Goal: Task Accomplishment & Management: Complete application form

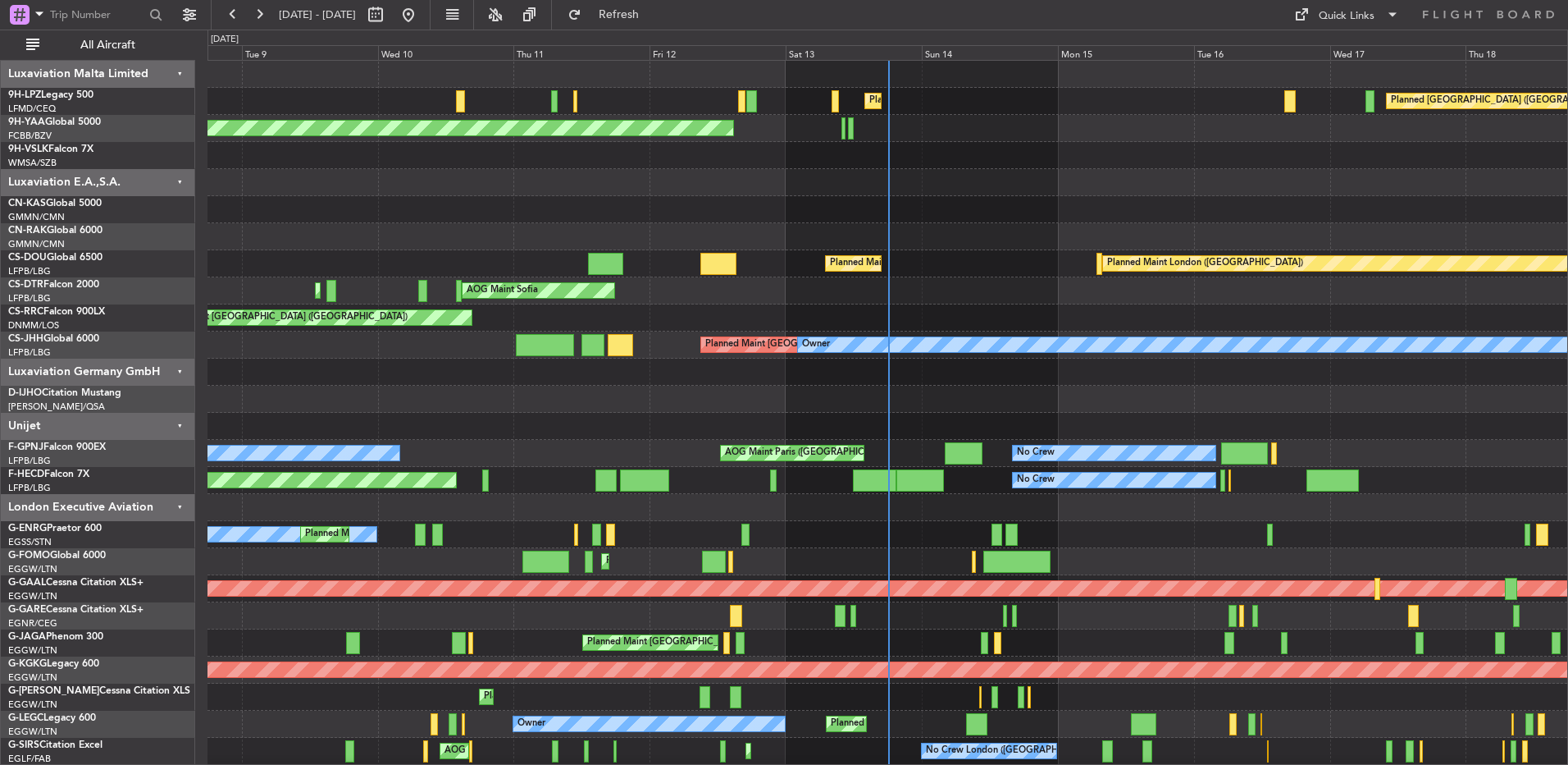
click at [1210, 179] on div at bounding box center [887, 182] width 1360 height 27
click at [1182, 173] on div at bounding box center [887, 182] width 1360 height 27
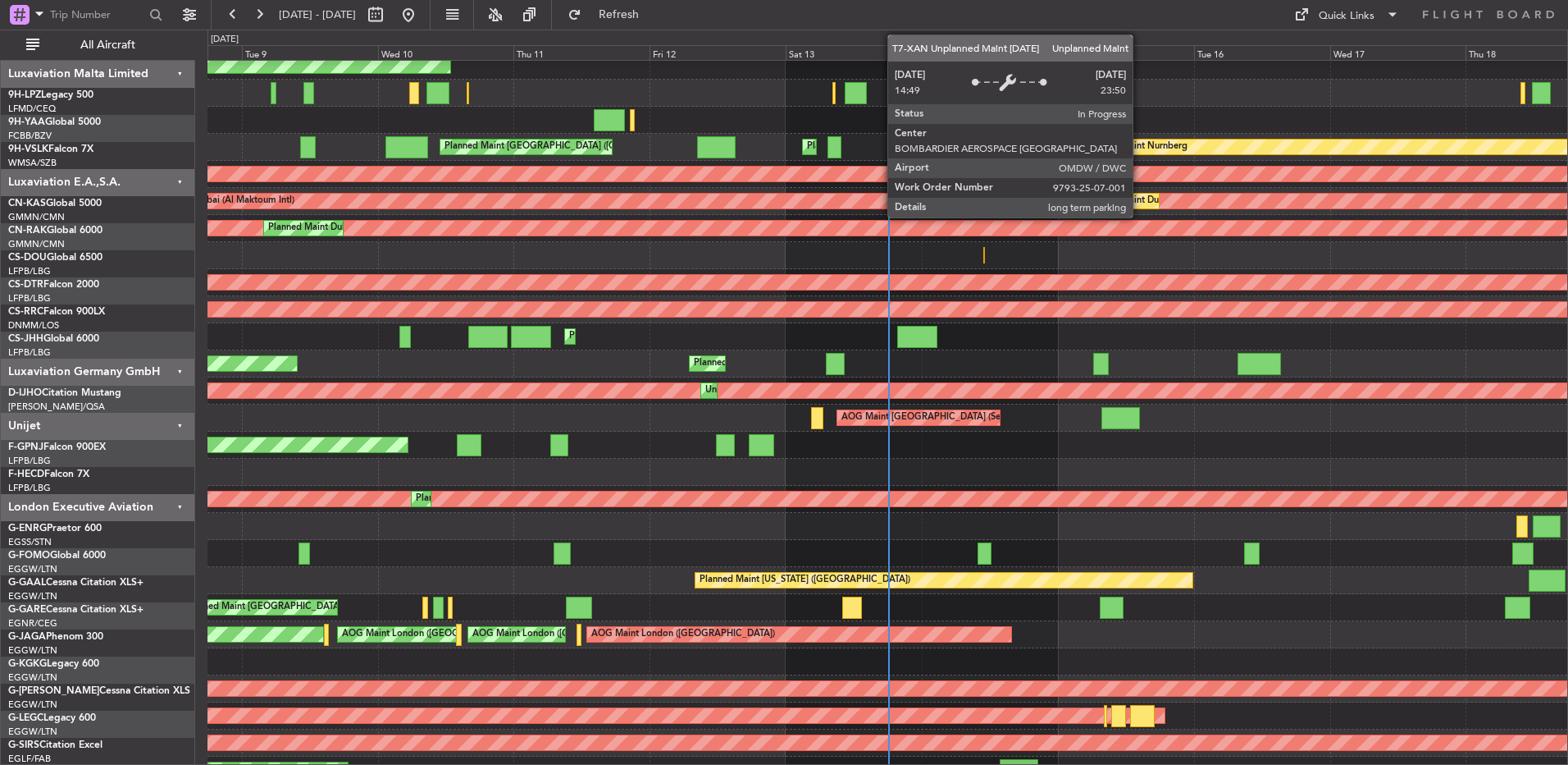
scroll to position [1659, 0]
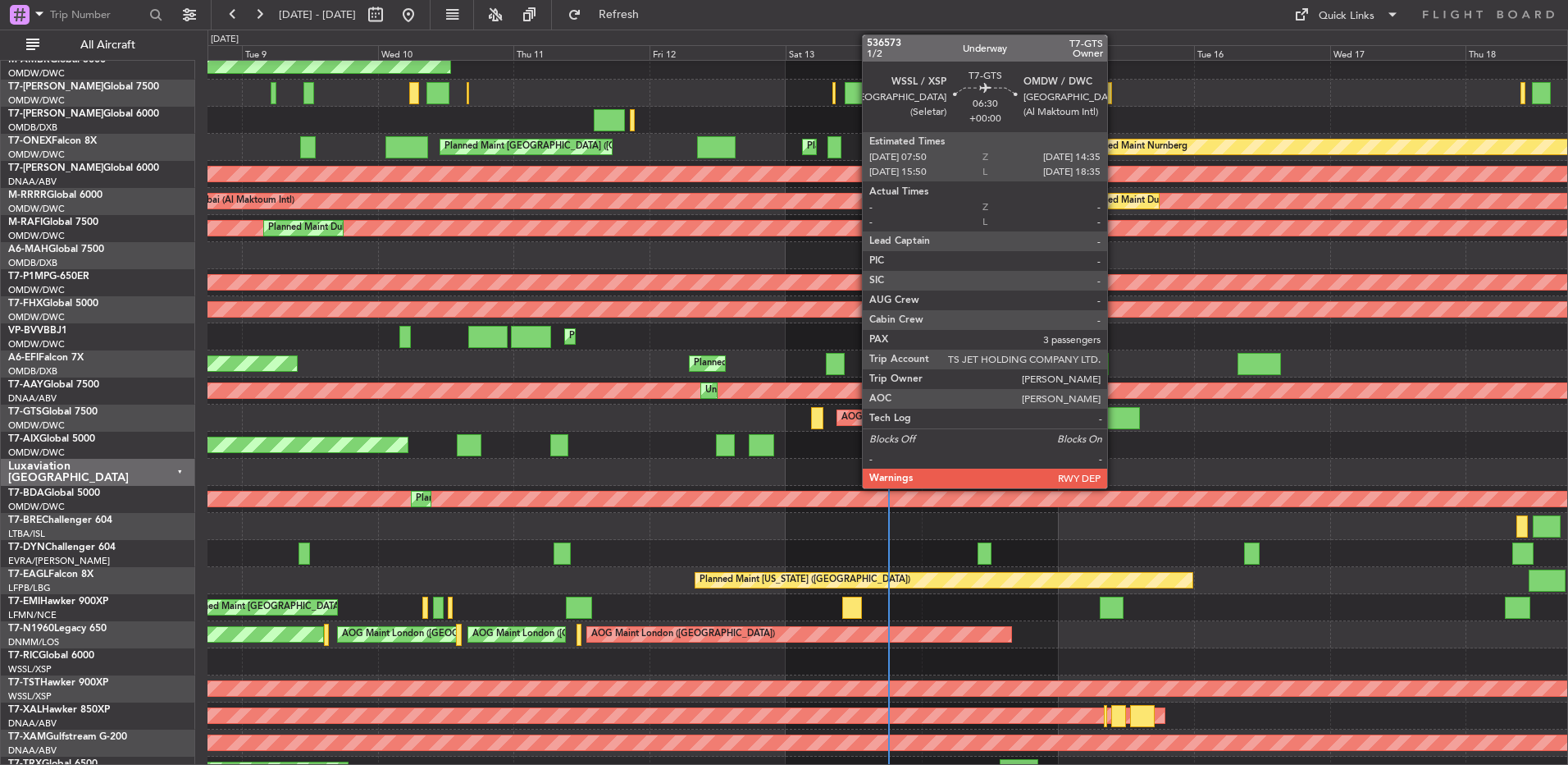
click at [1114, 408] on div at bounding box center [1121, 418] width 39 height 22
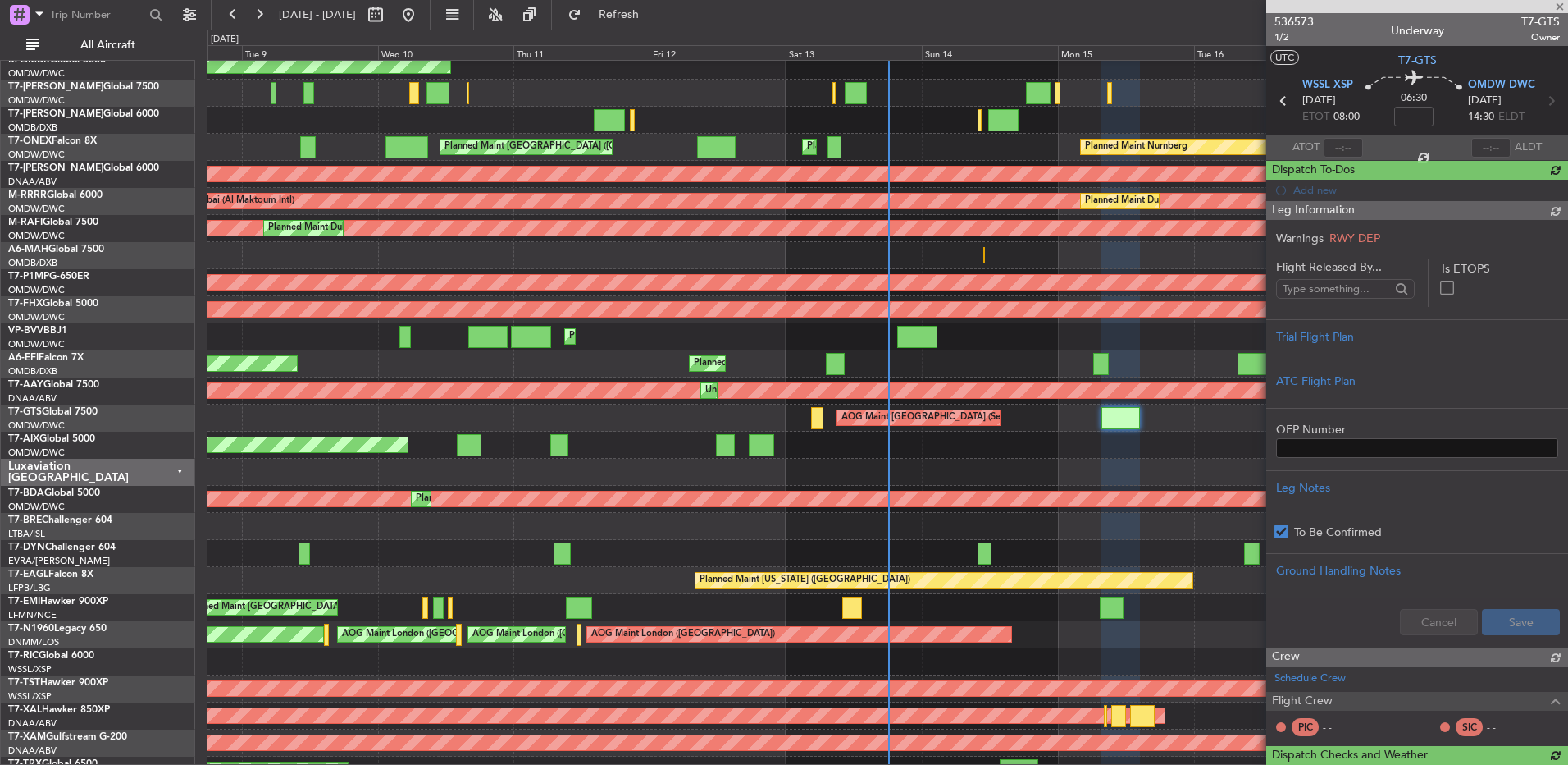
type input "[PERSON_NAME] (ANI)"
type input "7241"
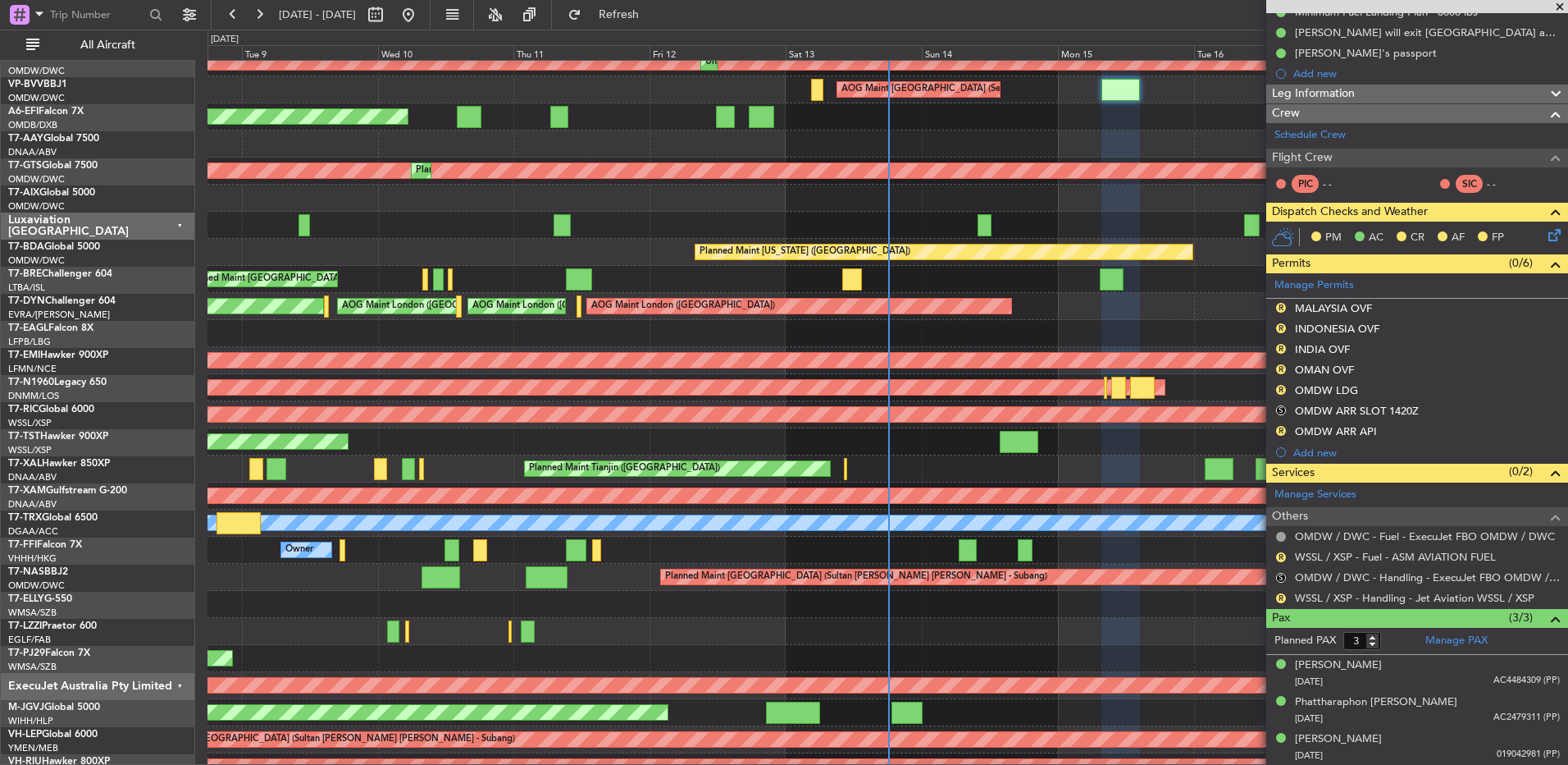
scroll to position [1987, 0]
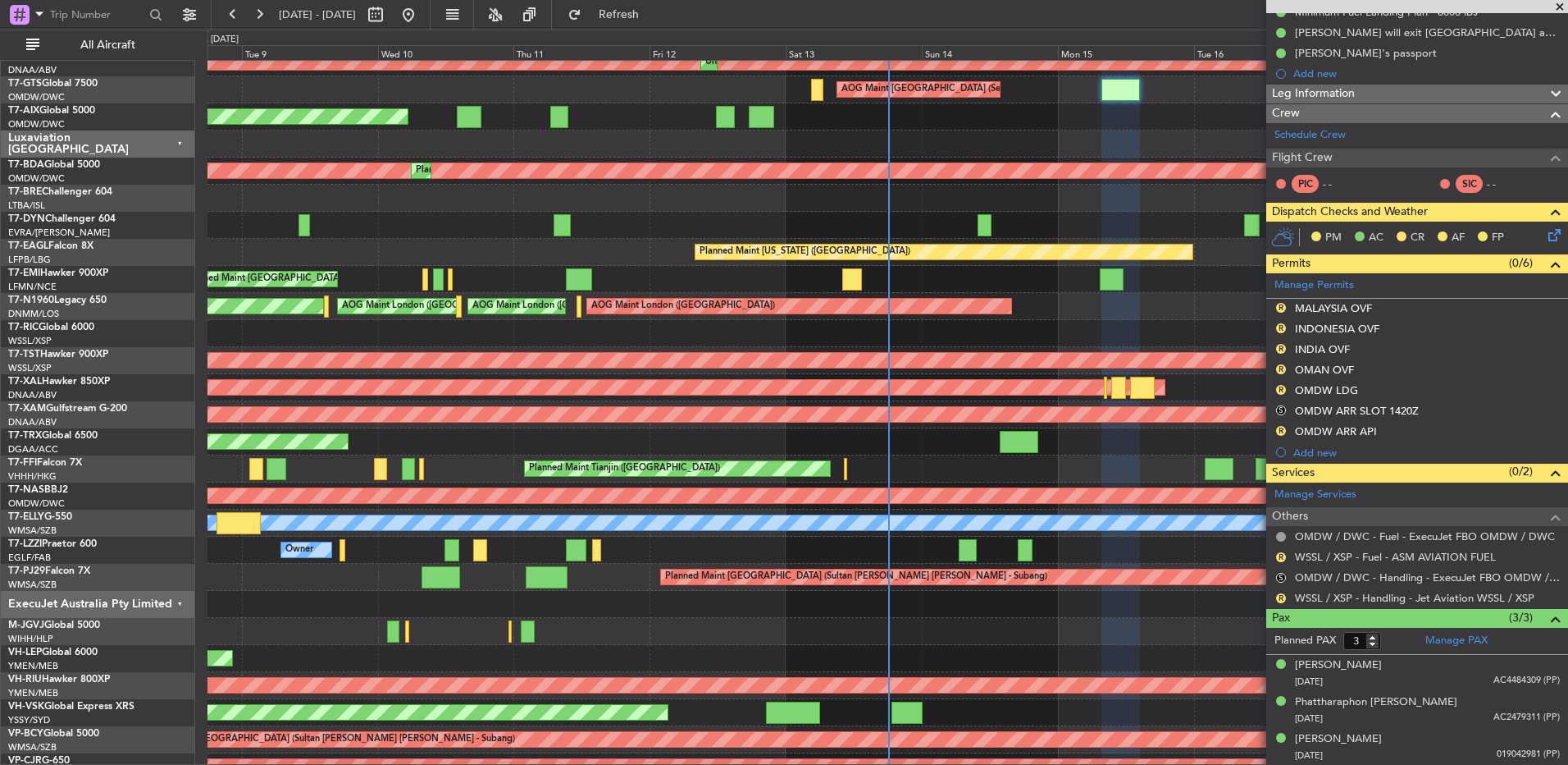
type input "[PERSON_NAME] (ANI)"
type input "7241"
type input "[PERSON_NAME] (ANI)"
type input "7241"
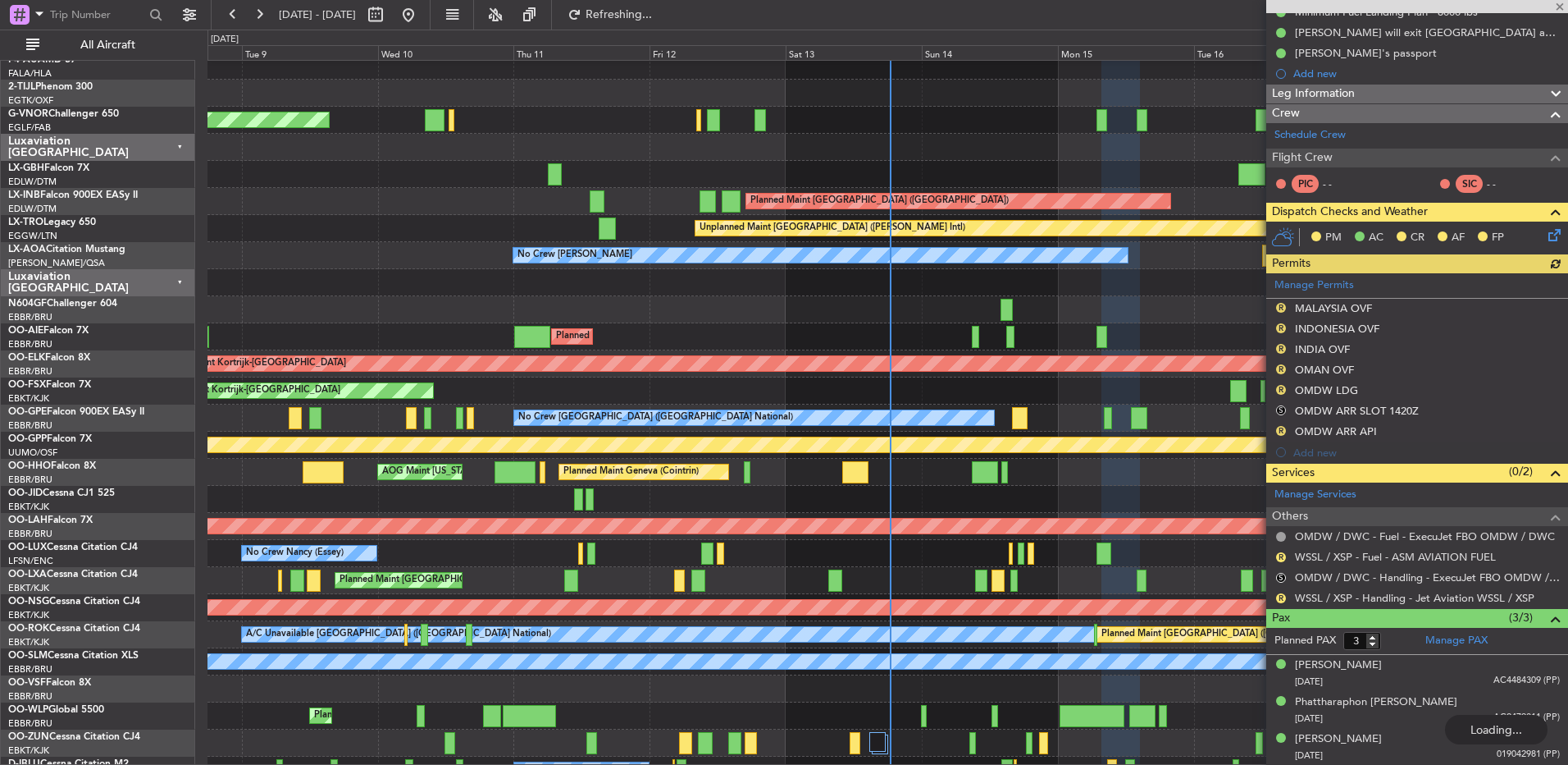
type input "[PERSON_NAME] (ANI)"
type input "7241"
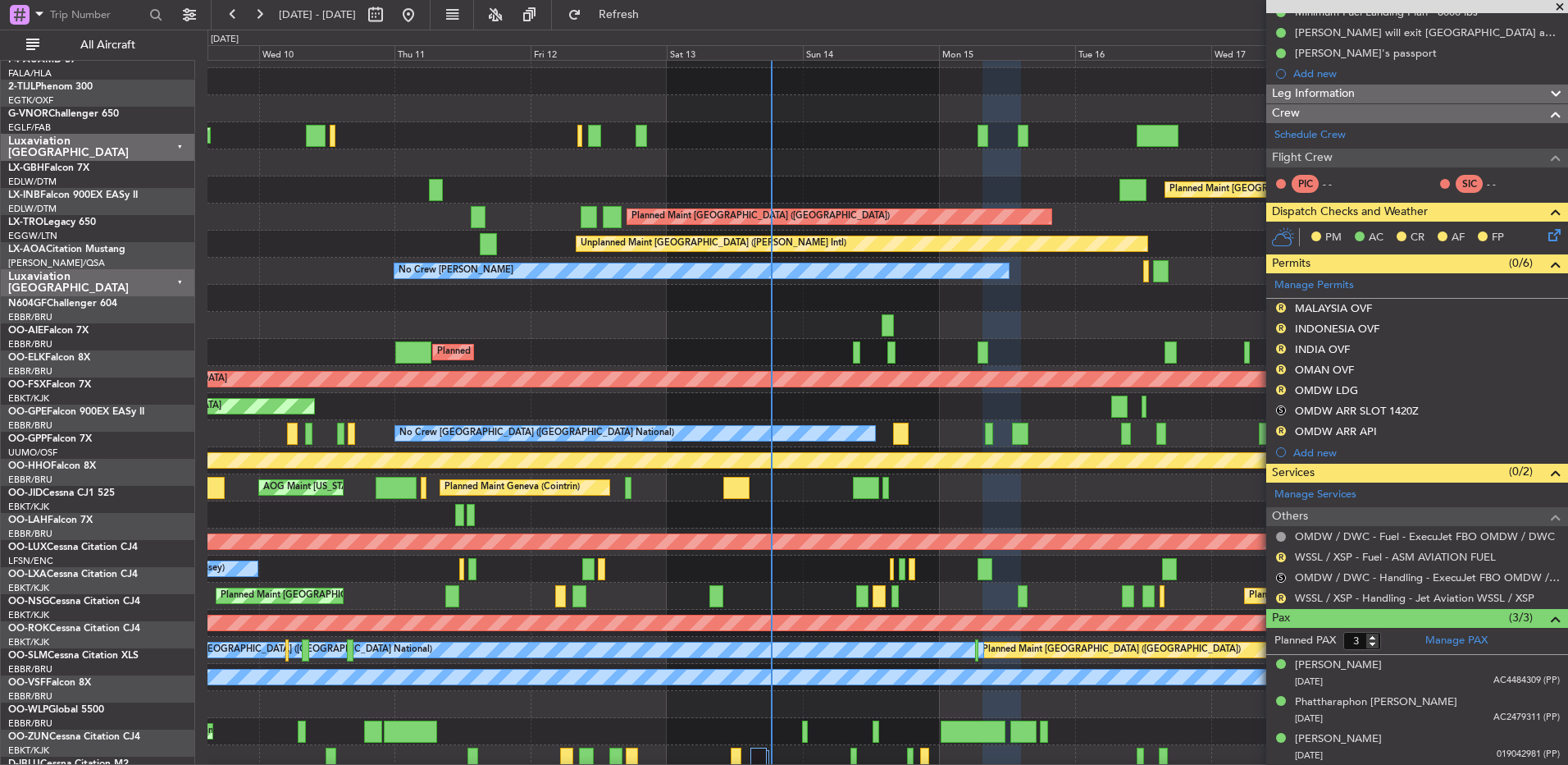
click at [812, 292] on div at bounding box center [887, 298] width 1360 height 27
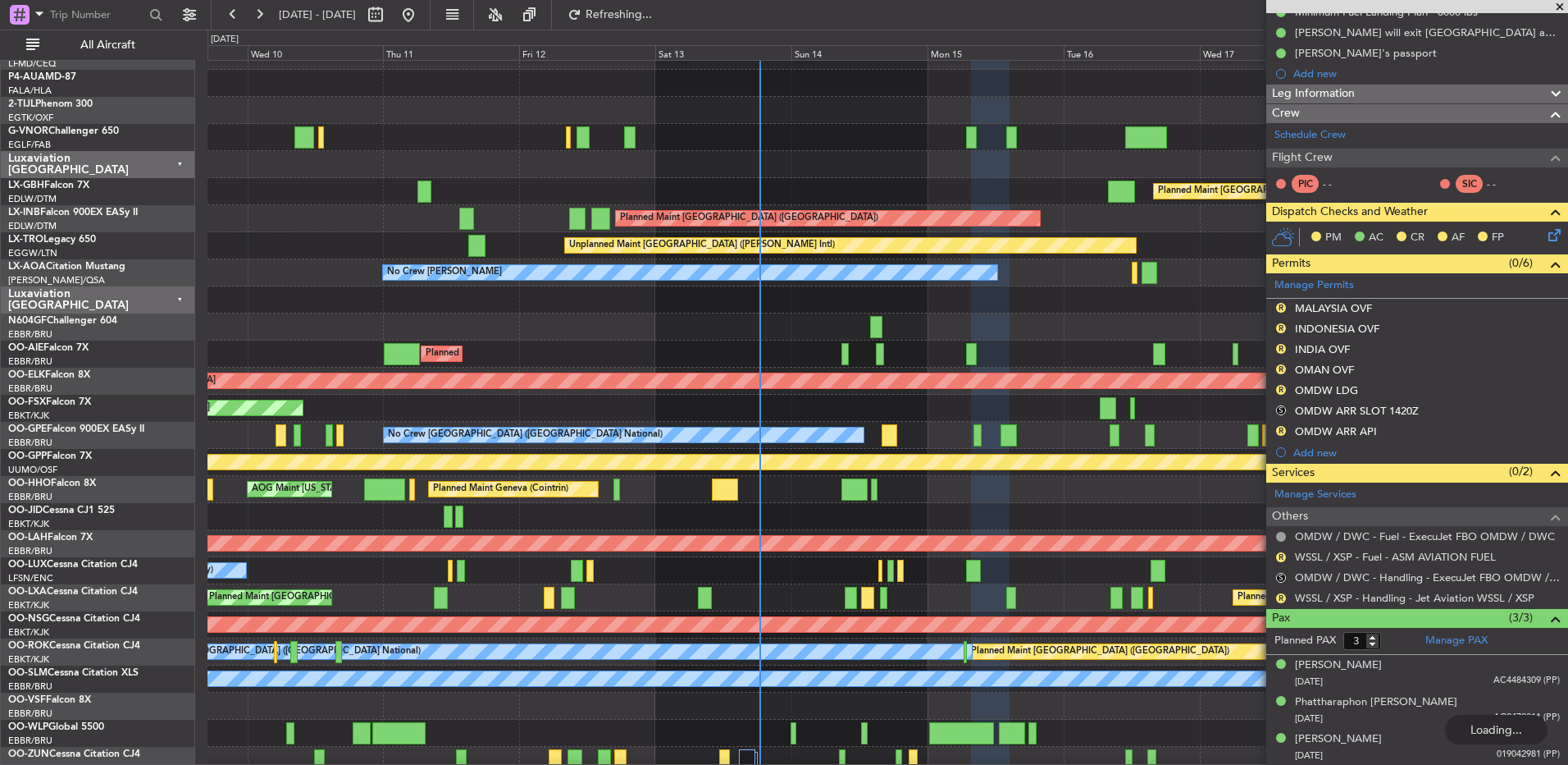
scroll to position [530, 0]
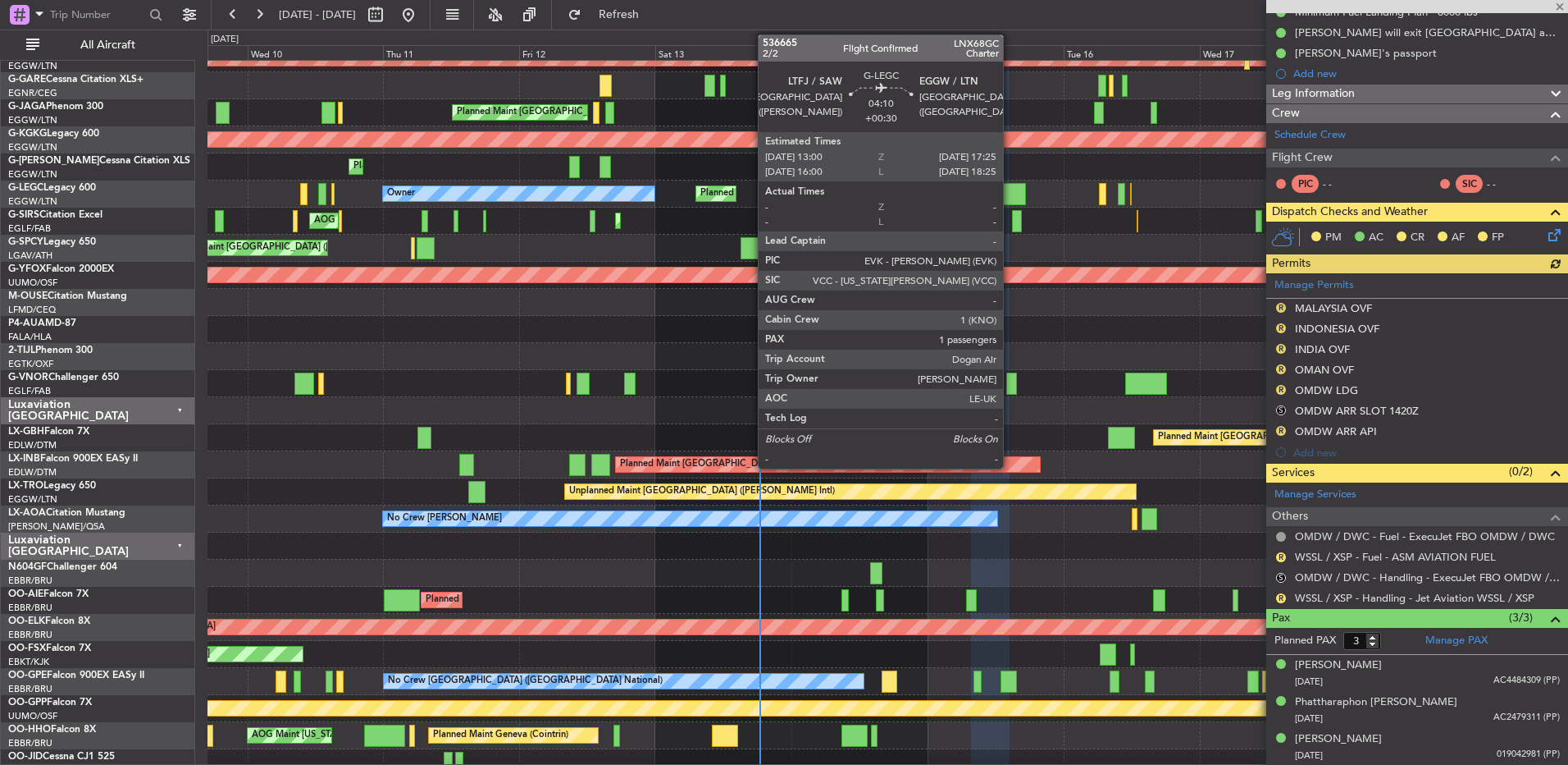
type input "[PERSON_NAME] (ANI)"
type input "7241"
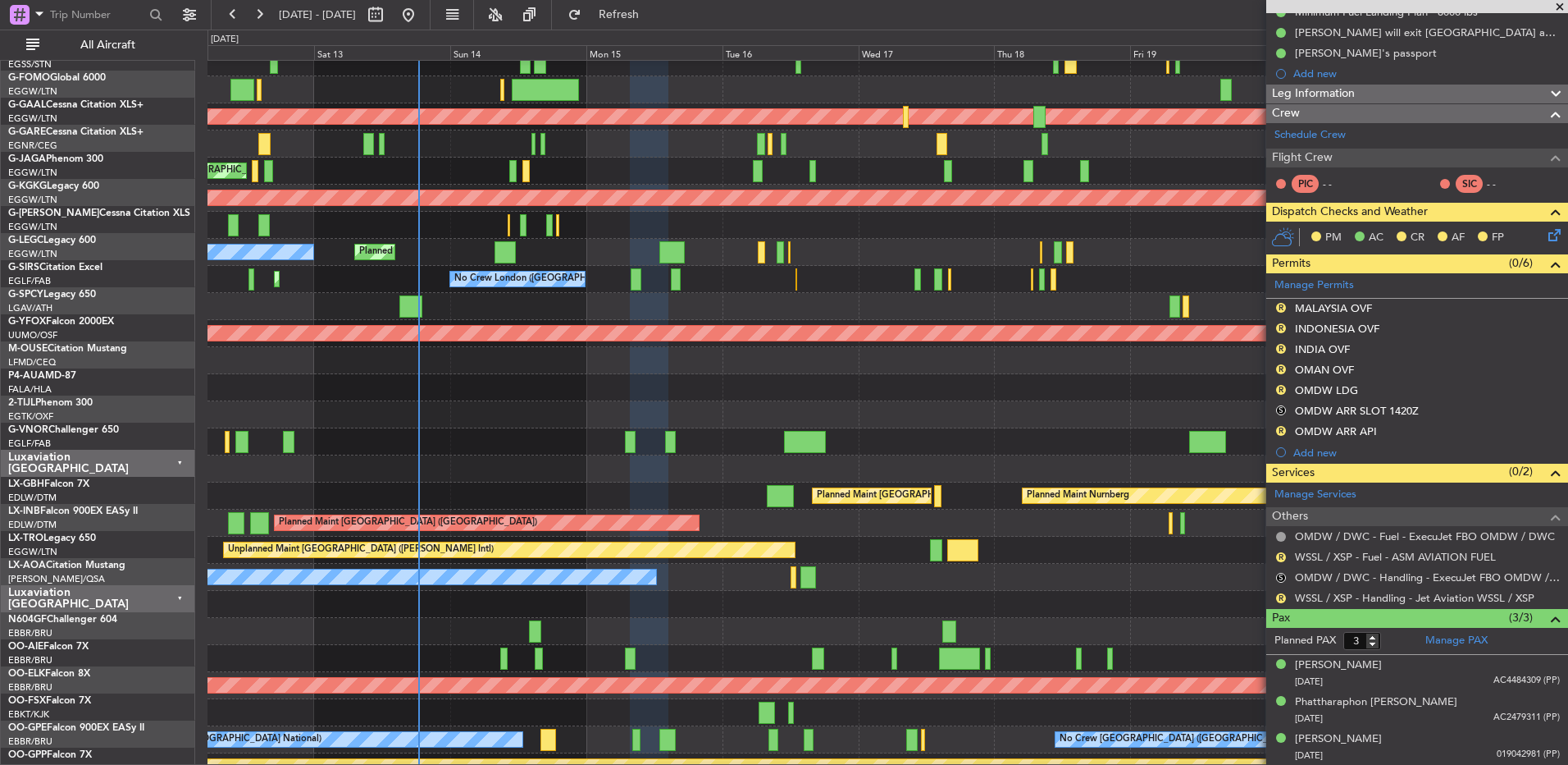
scroll to position [472, 0]
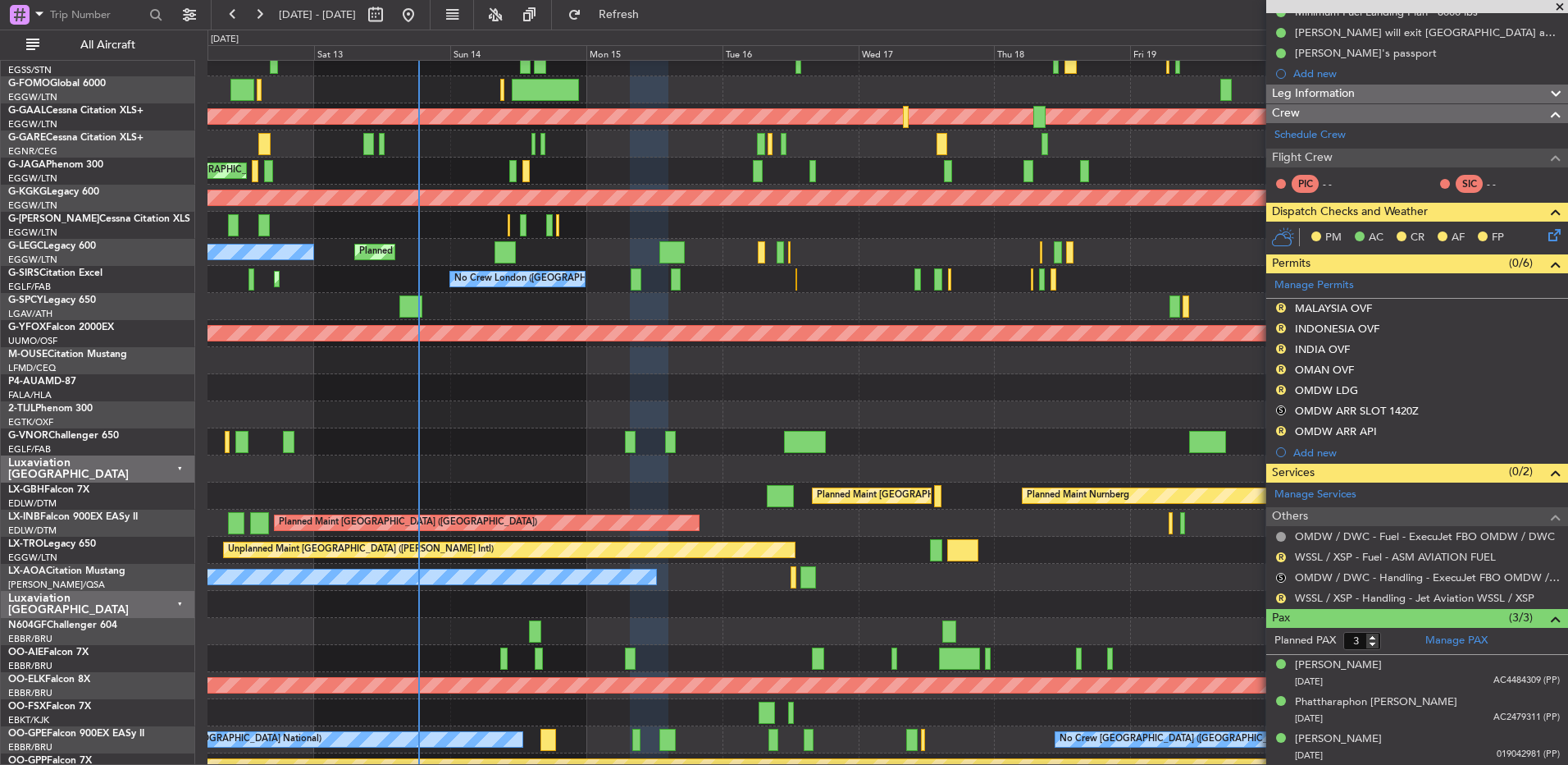
click at [796, 309] on div "Unplanned Maint [GEOGRAPHIC_DATA] ([PERSON_NAME] Intl)" at bounding box center [887, 306] width 1360 height 27
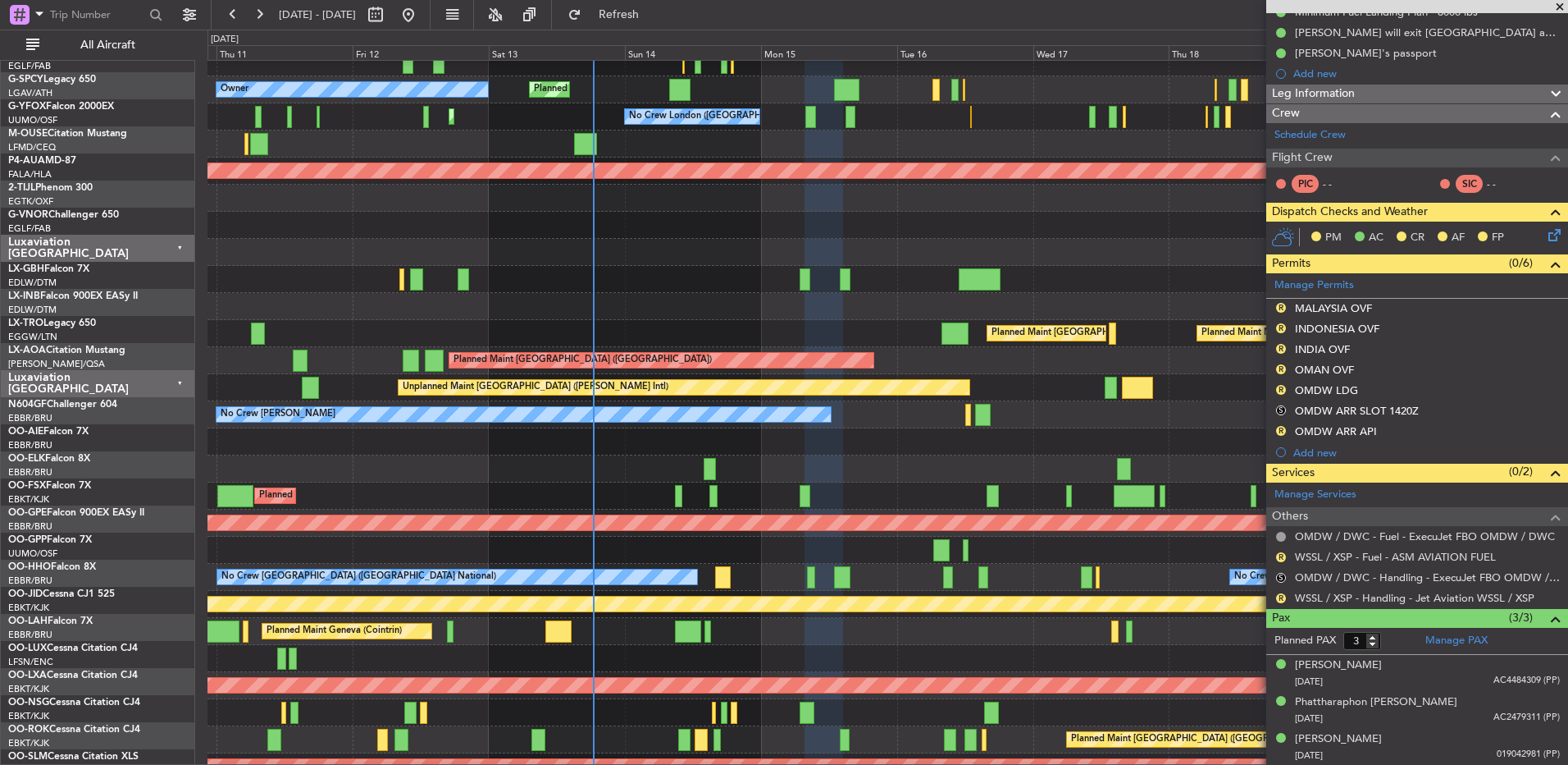
scroll to position [634, 0]
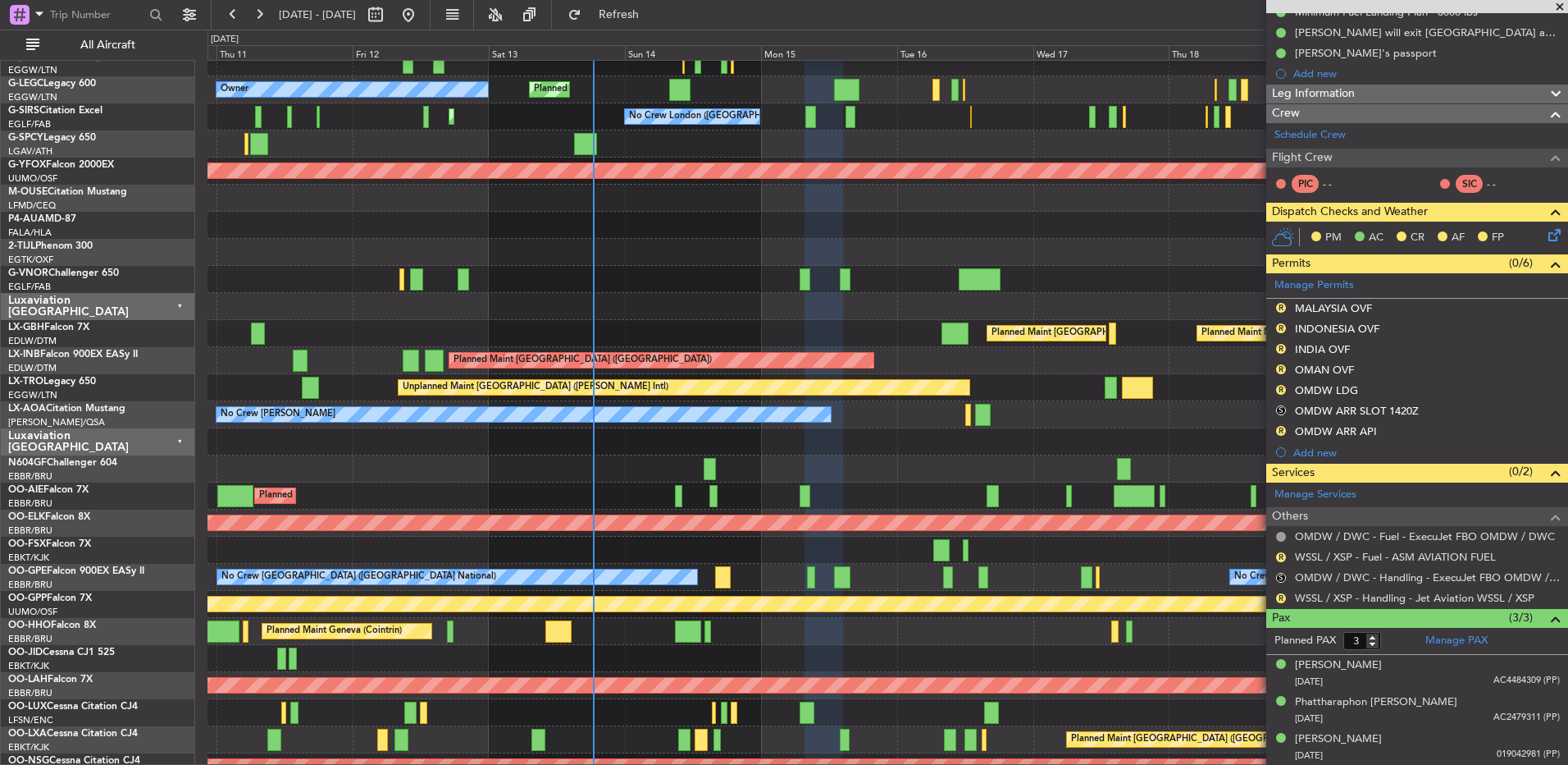
click at [699, 219] on div at bounding box center [887, 224] width 1360 height 27
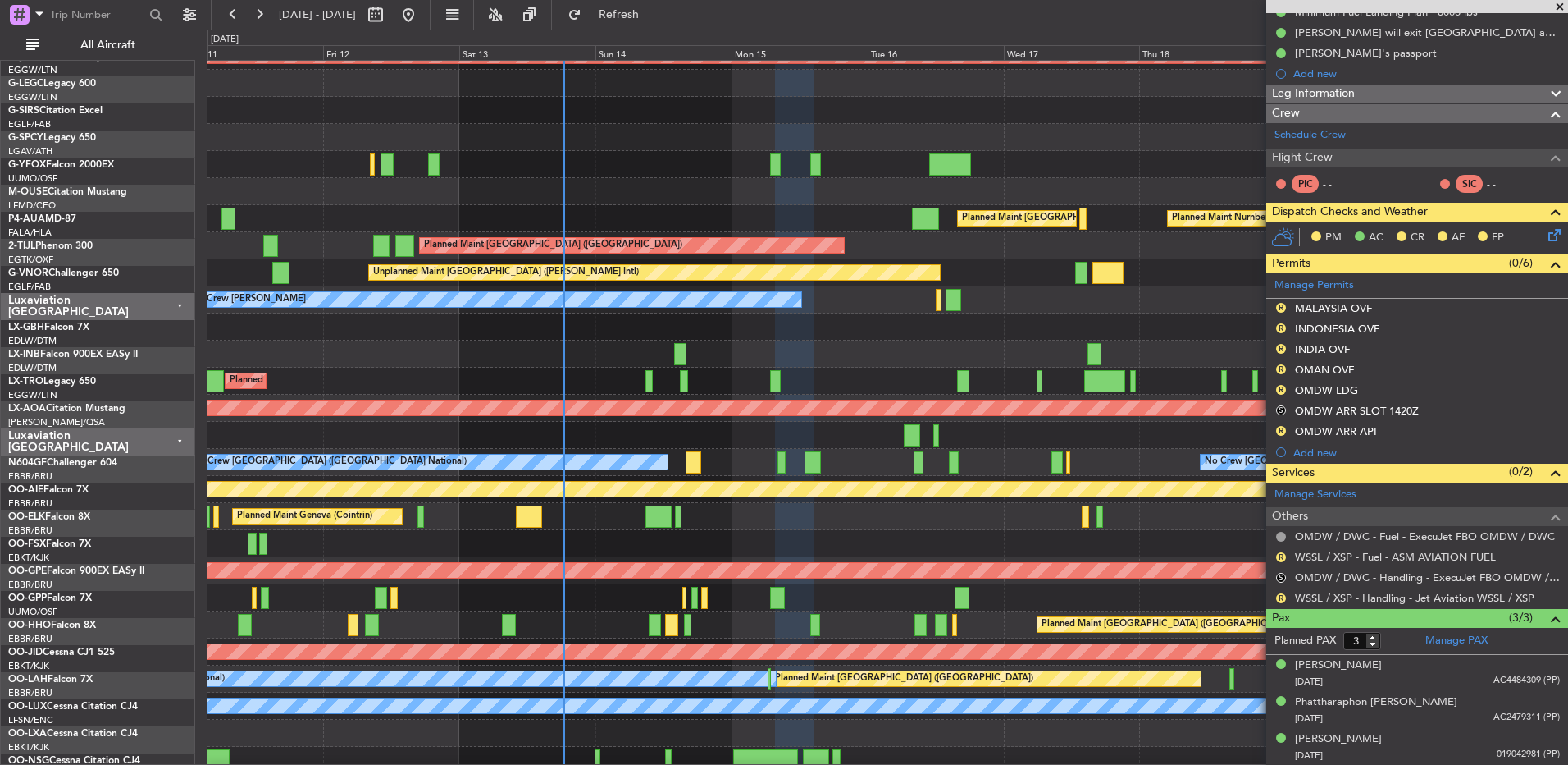
click at [712, 139] on div at bounding box center [887, 137] width 1360 height 27
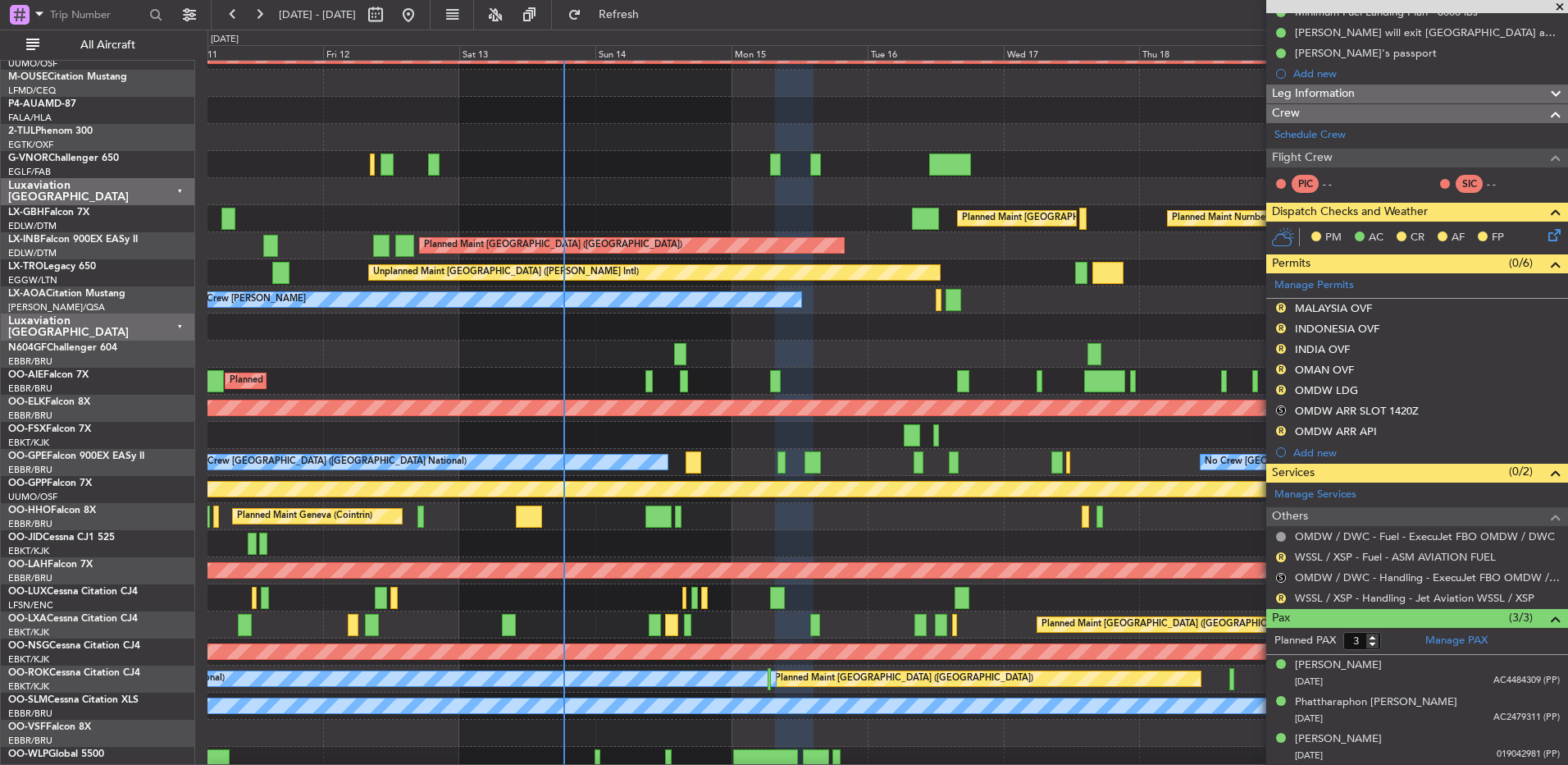
click at [728, 611] on div "Planned Maint [GEOGRAPHIC_DATA] ([GEOGRAPHIC_DATA]) Planned Maint [GEOGRAPHIC_D…" at bounding box center [887, 624] width 1360 height 27
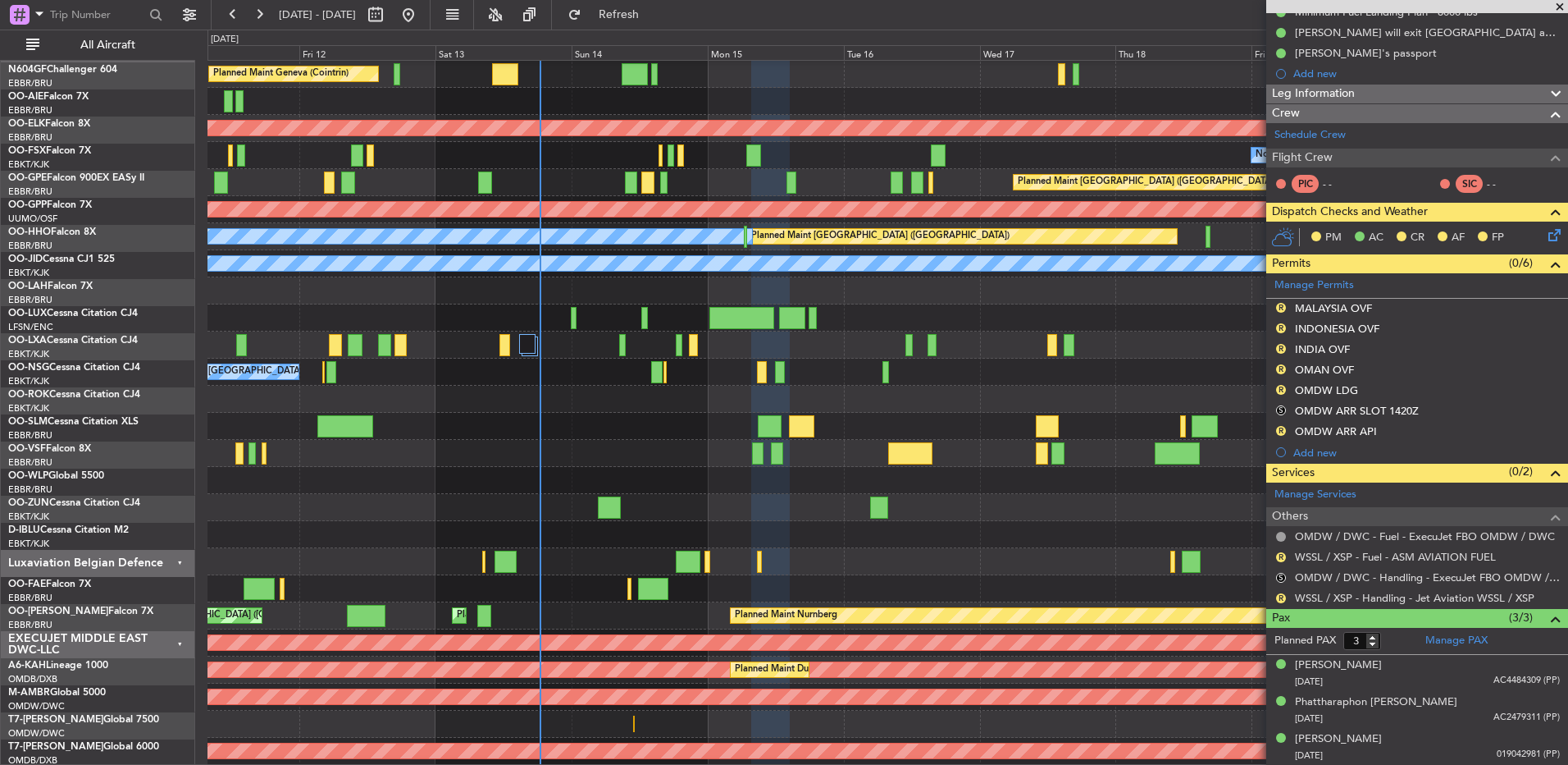
scroll to position [1191, 0]
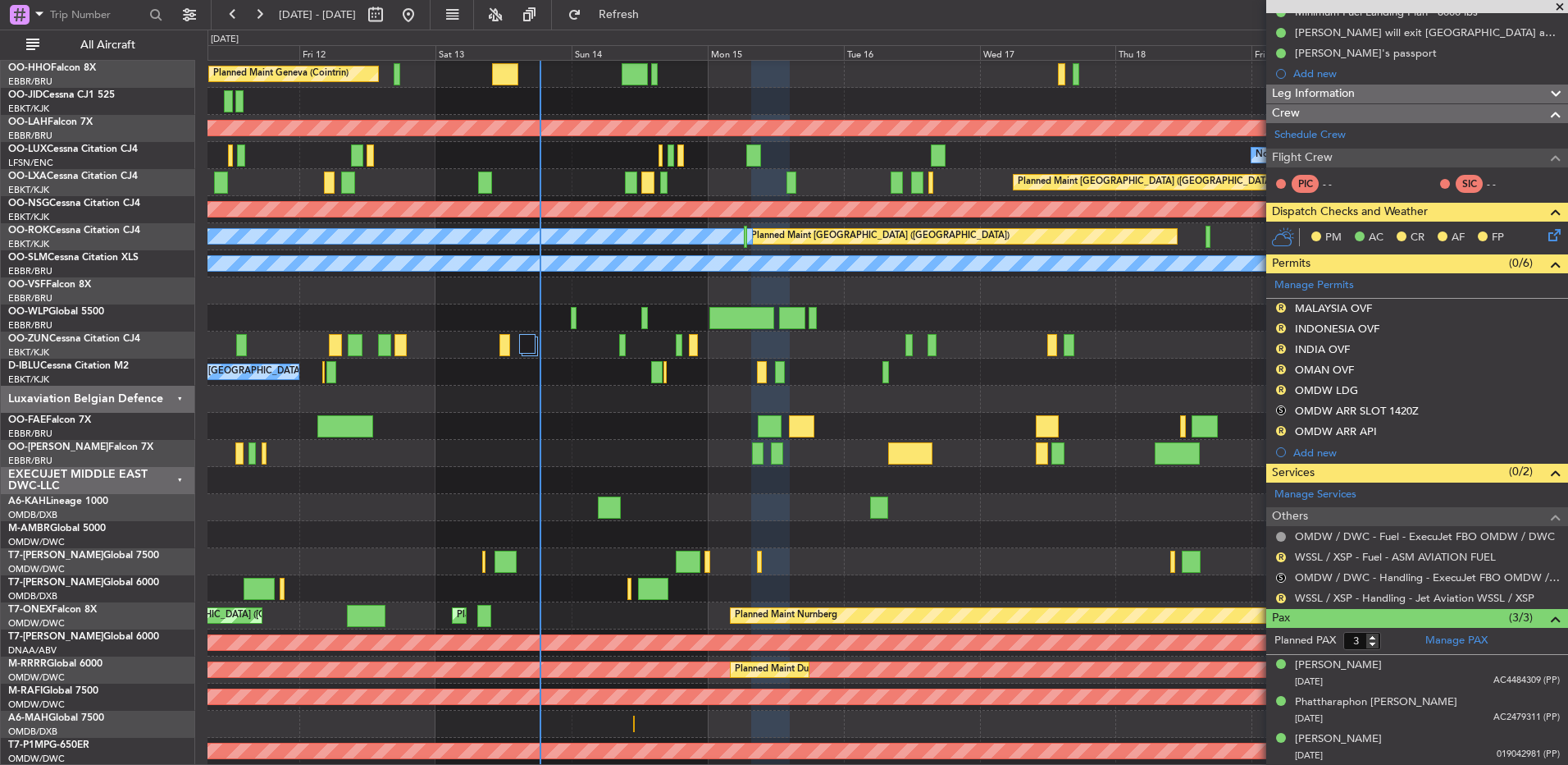
drag, startPoint x: 1562, startPoint y: 5, endPoint x: 1371, endPoint y: 140, distance: 233.9
click at [1562, 4] on span at bounding box center [1560, 7] width 17 height 15
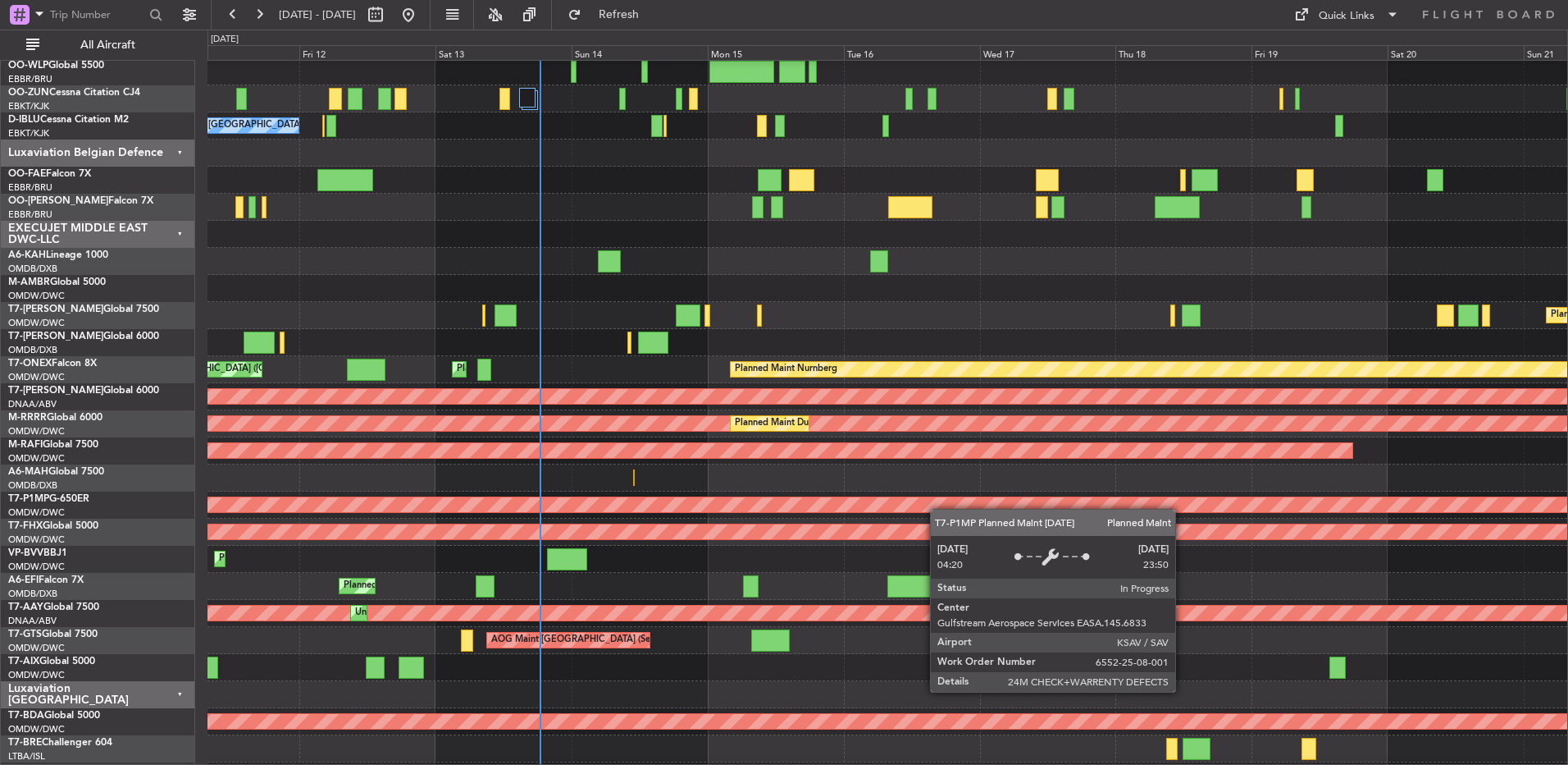
scroll to position [1519, 0]
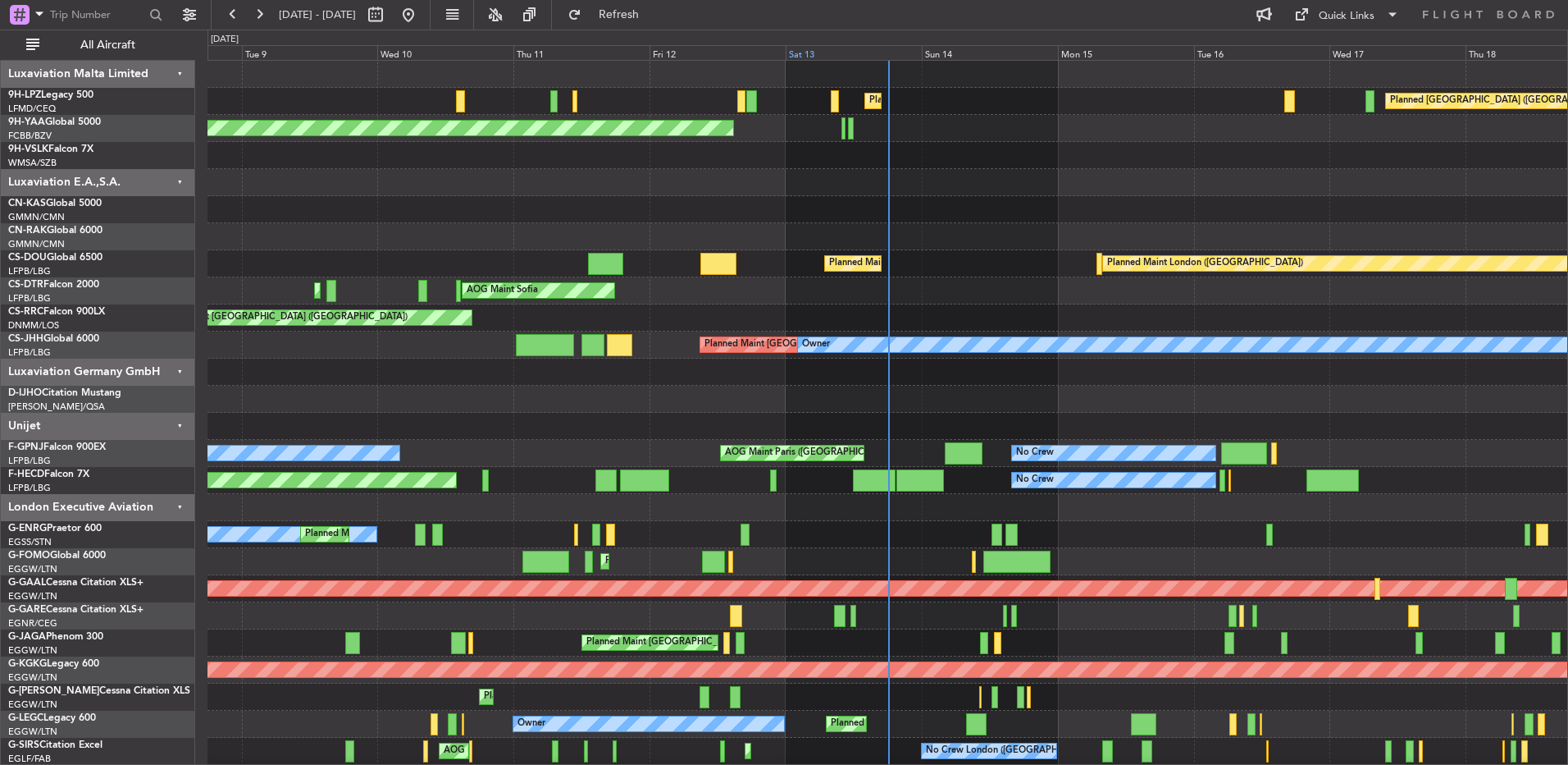
click at [843, 49] on div "Sat 13" at bounding box center [854, 52] width 136 height 15
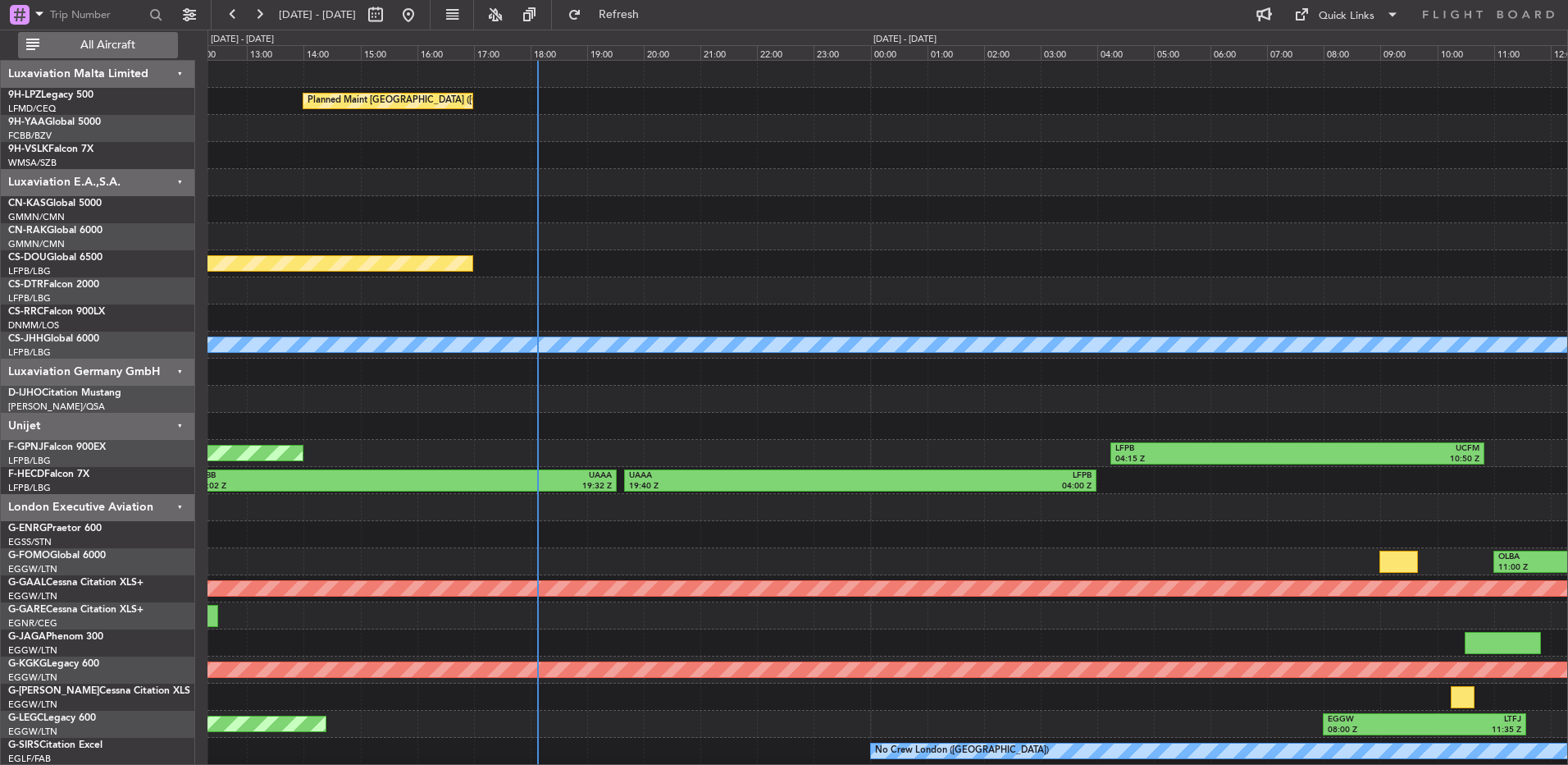
click at [122, 39] on span "All Aircraft" at bounding box center [107, 45] width 130 height 12
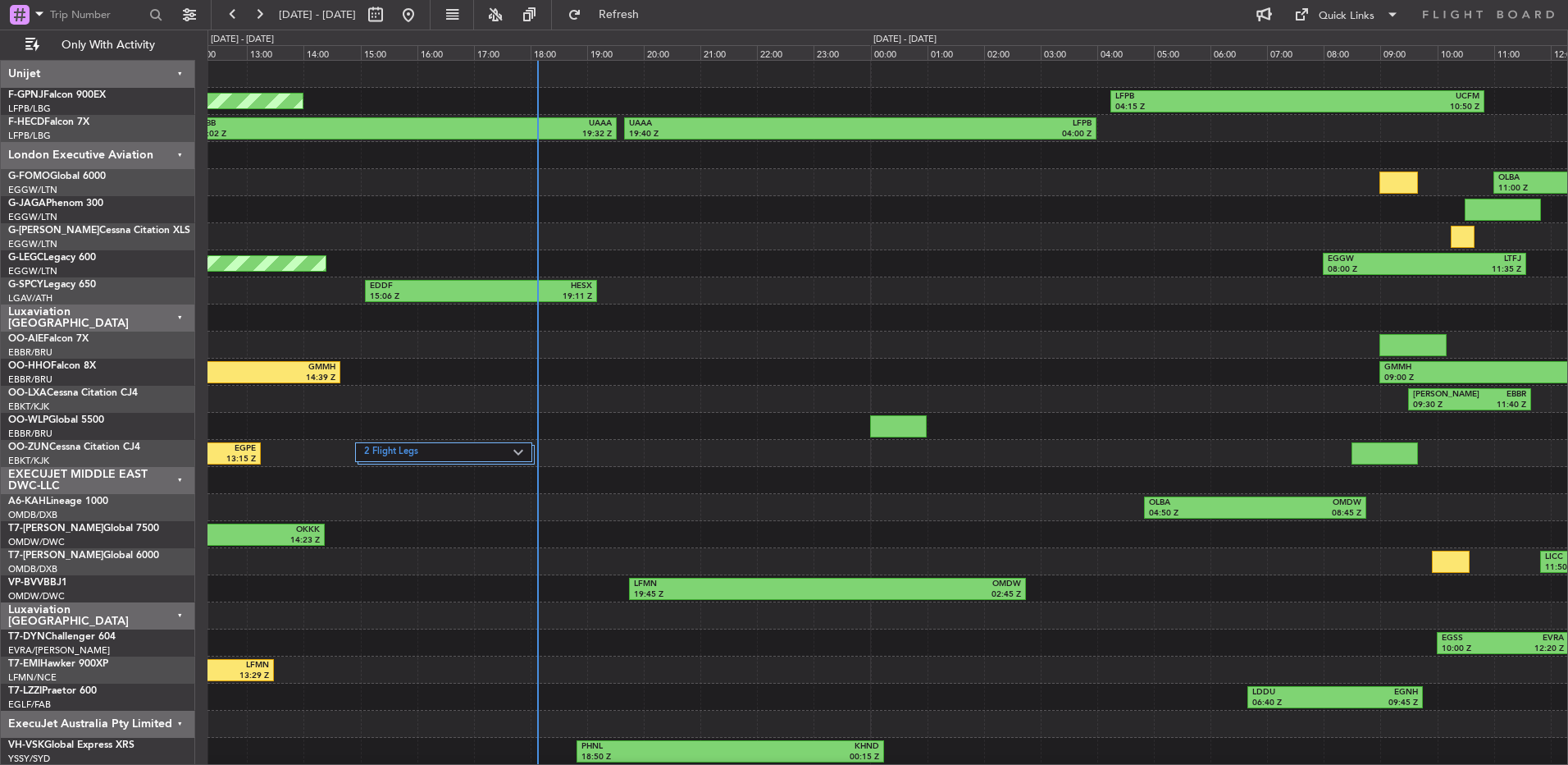
click at [987, 231] on div at bounding box center [887, 236] width 1360 height 27
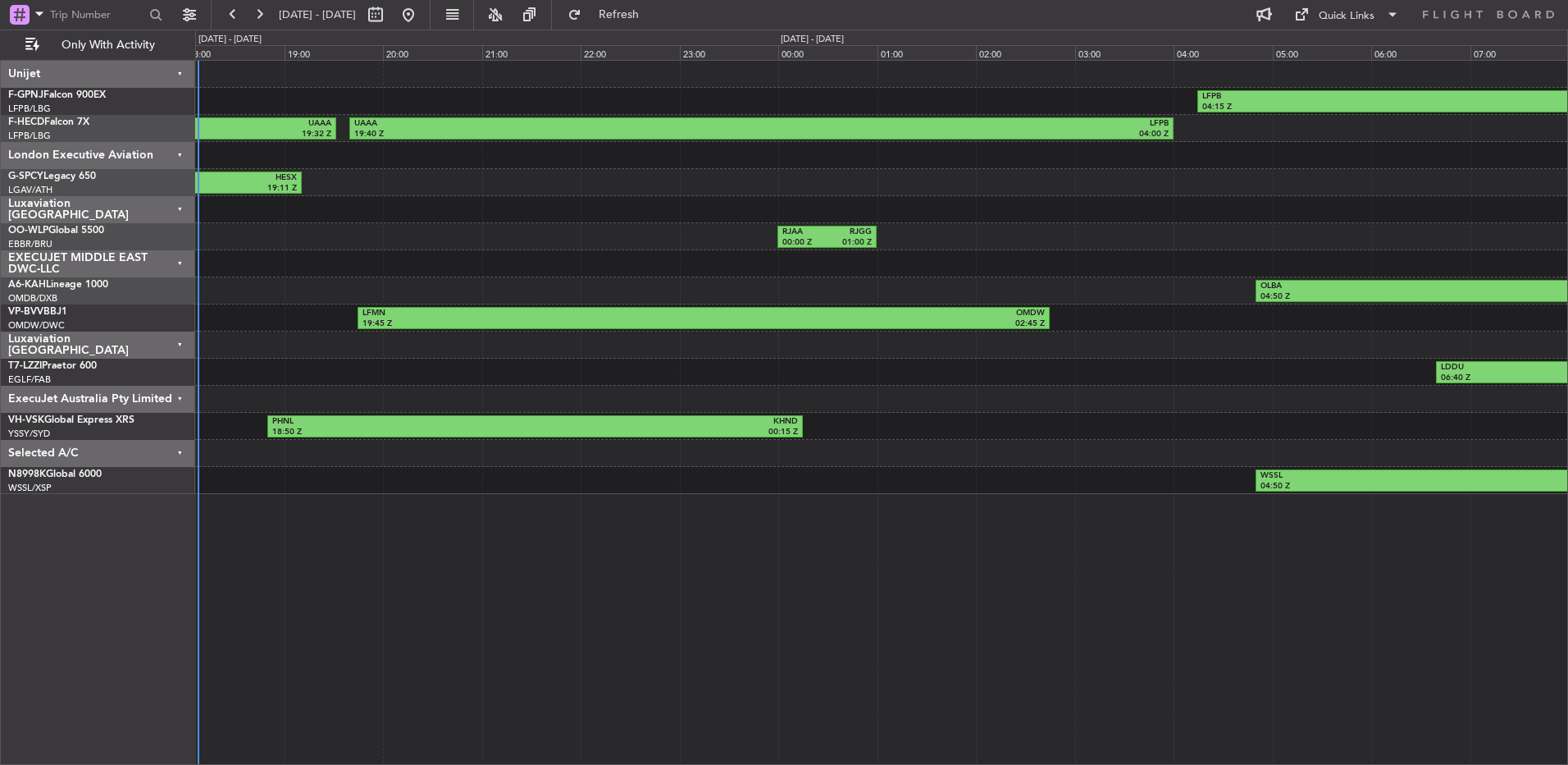
click at [137, 85] on div "Unijet" at bounding box center [98, 73] width 195 height 27
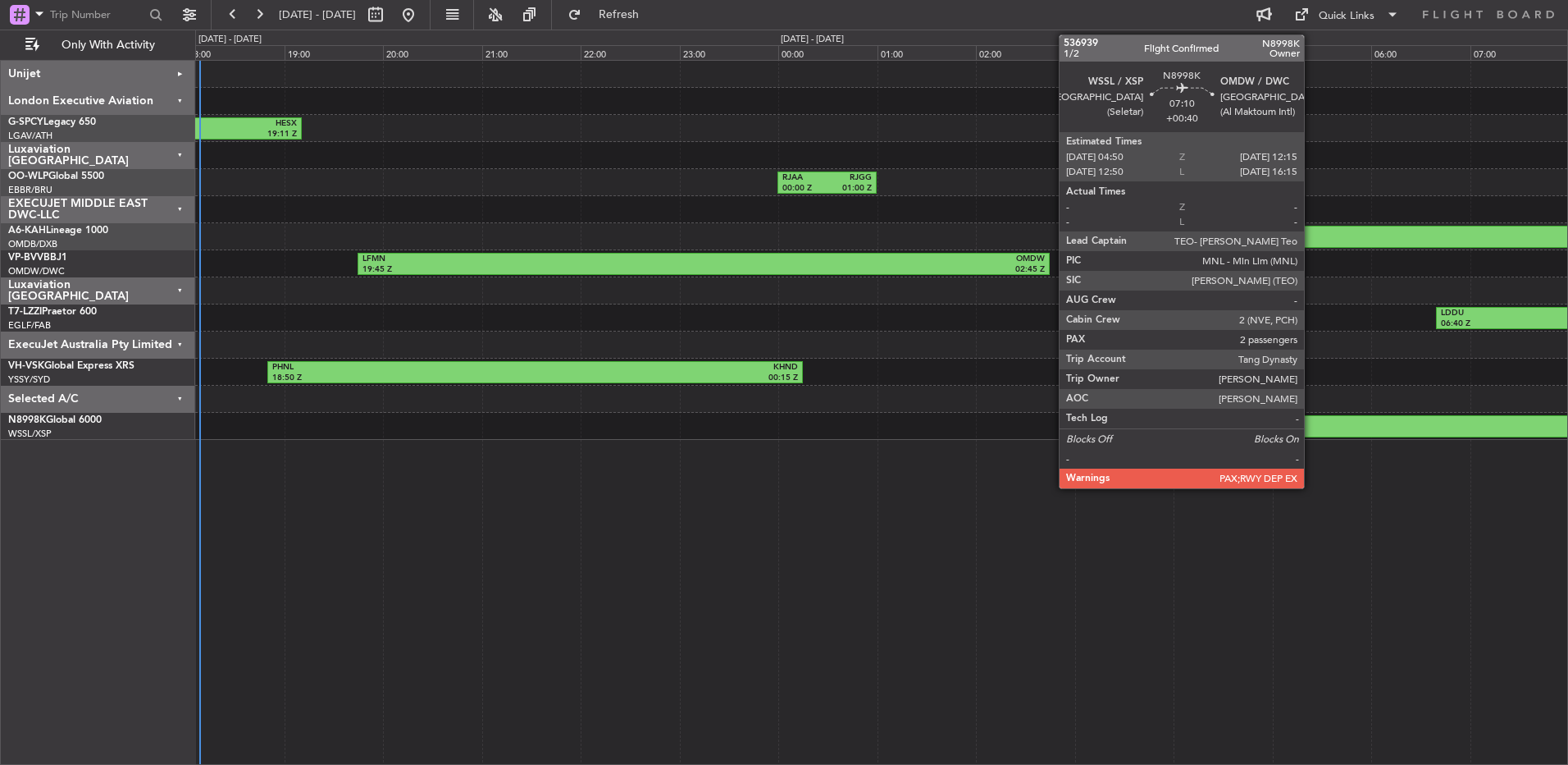
click at [1311, 431] on div "04:50 Z" at bounding box center [1441, 433] width 362 height 12
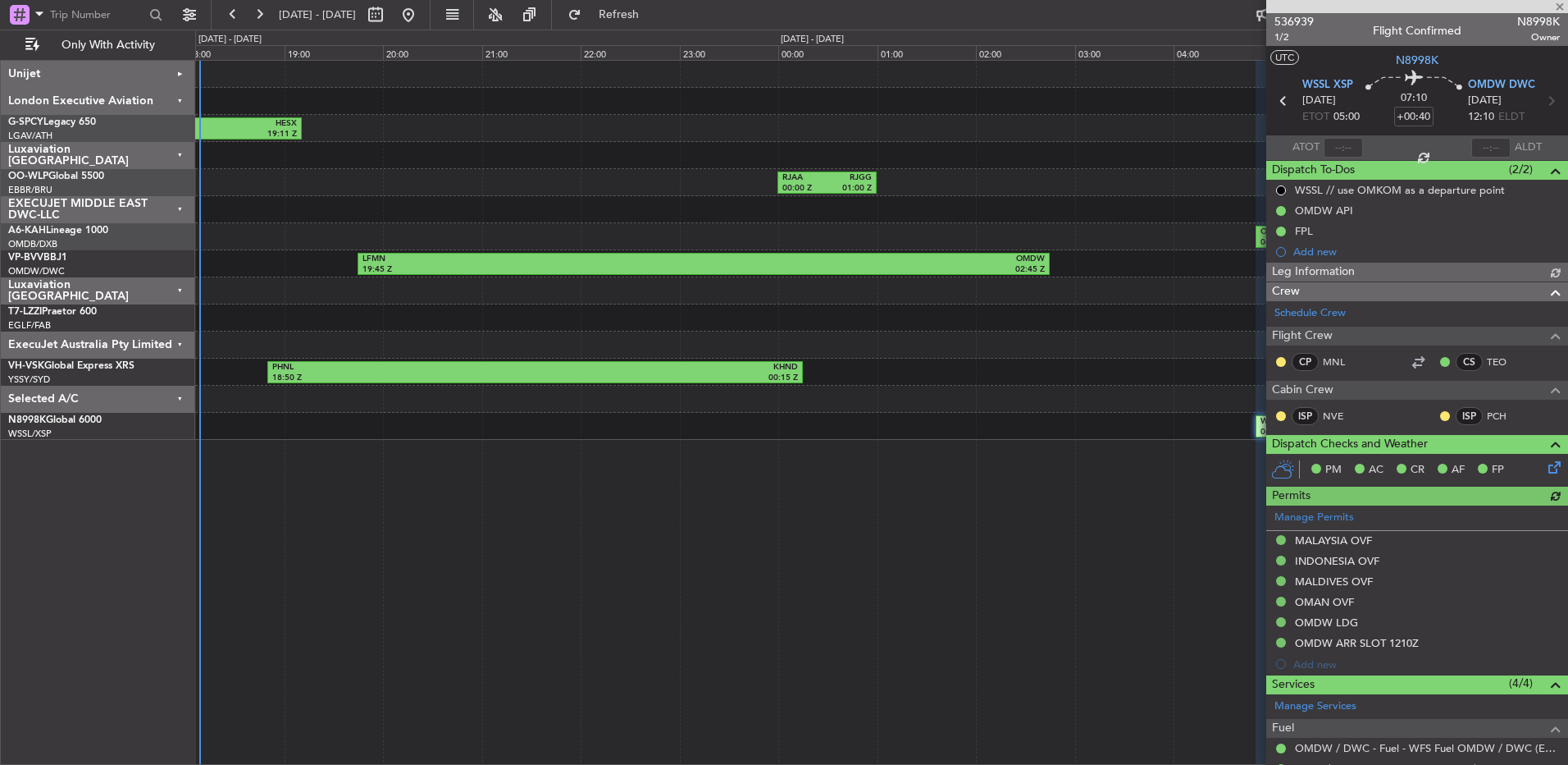
type input "Brien Tan (BTA)"
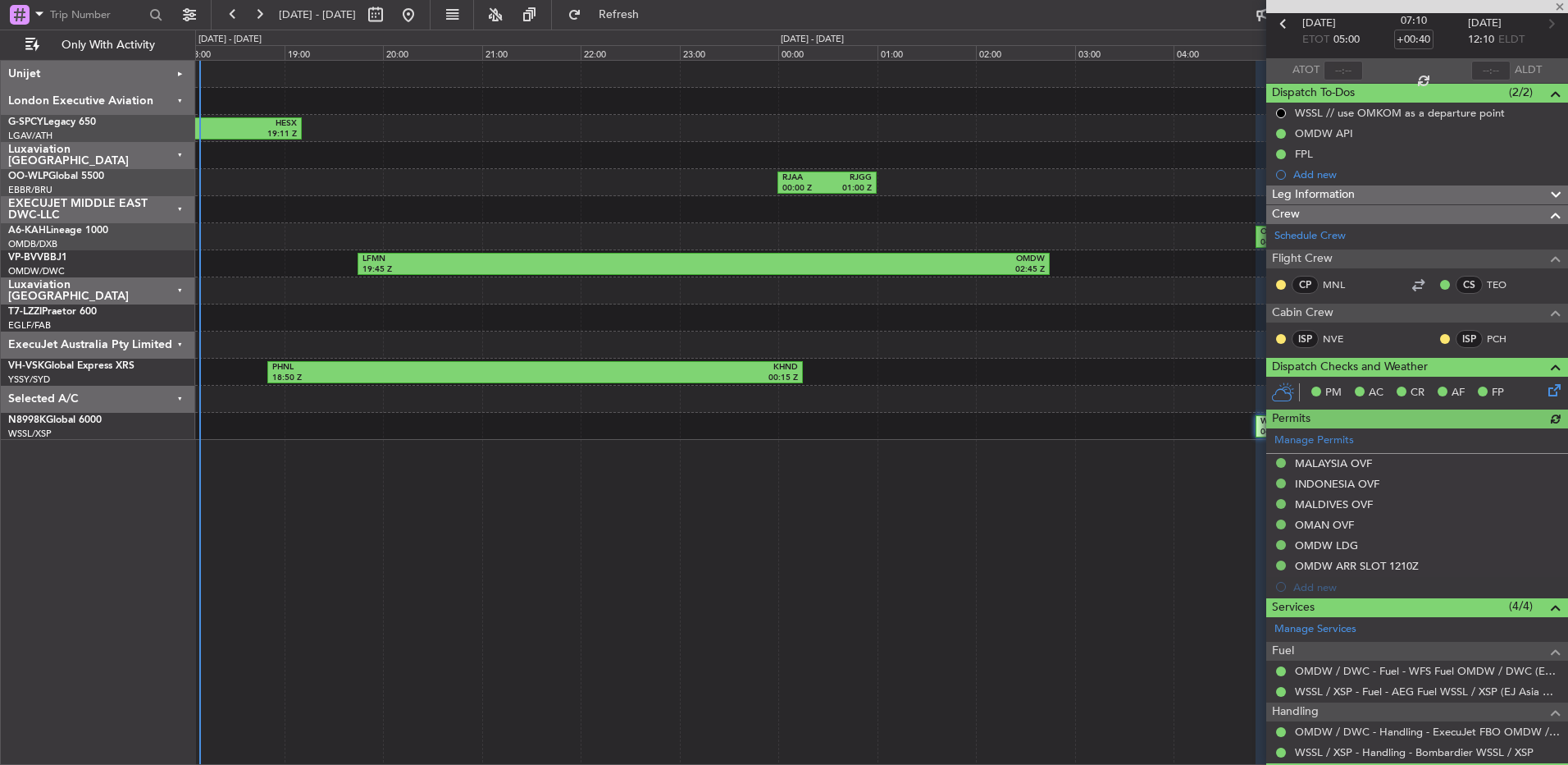
scroll to position [195, 0]
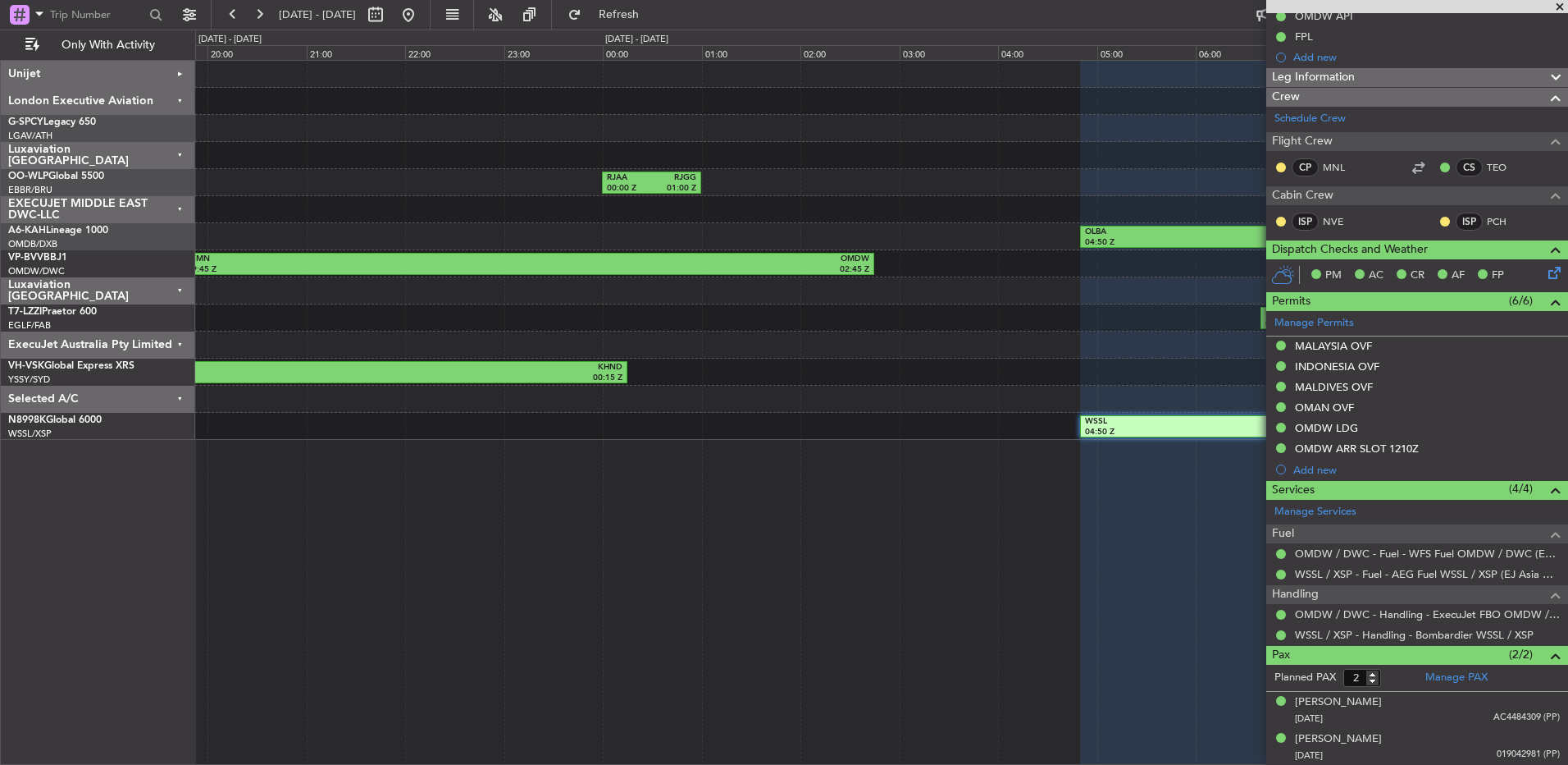
click at [798, 447] on div "EDDF 15:06 Z HESX 19:11 Z RJAA 00:00 Z RJGG 01:00 Z RJGG 12:30 Z RJAA 13:30 Z O…" at bounding box center [881, 411] width 1372 height 704
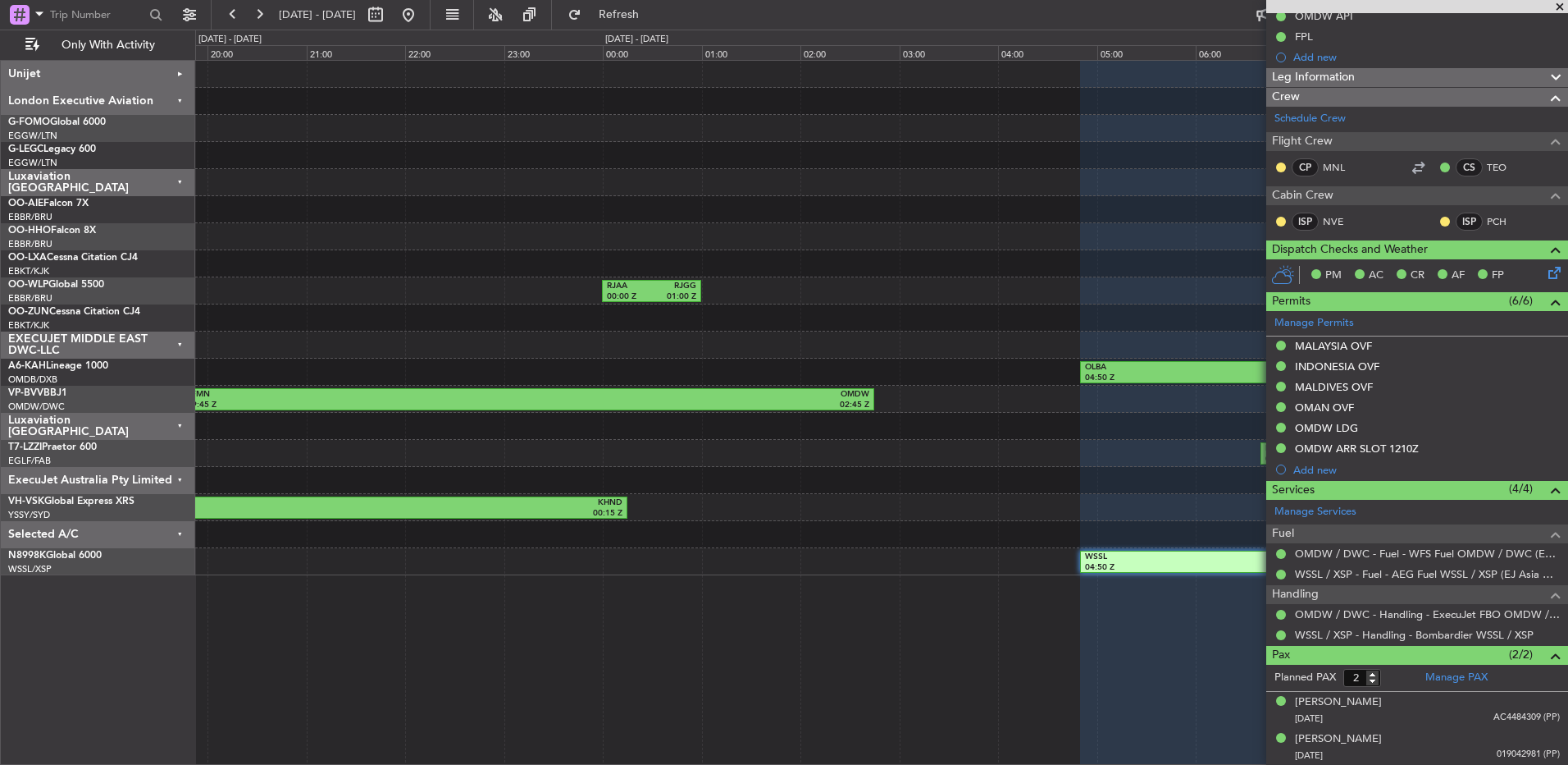
click at [1562, 6] on span at bounding box center [1560, 7] width 17 height 15
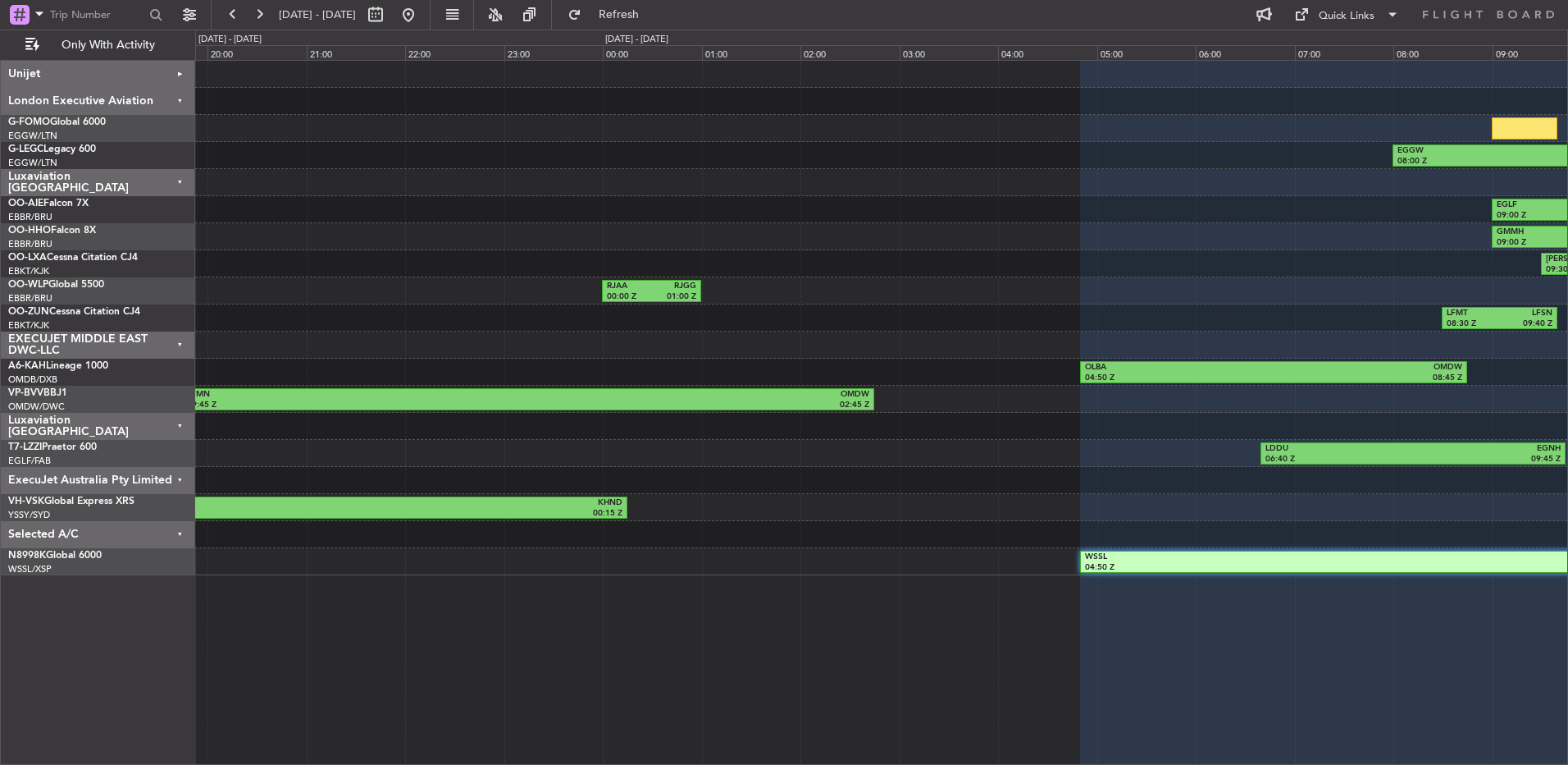
type input "0"
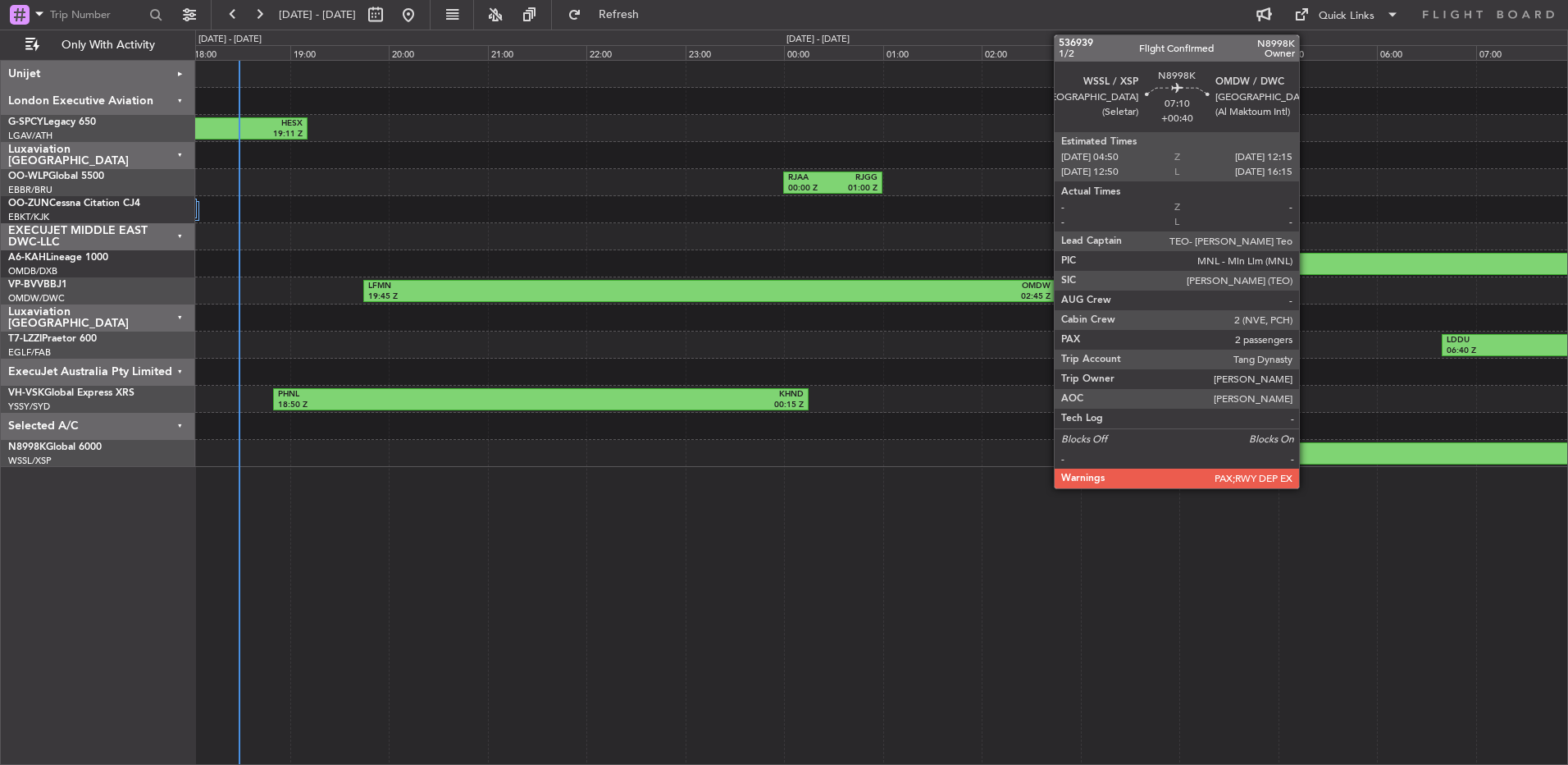
click at [1306, 462] on div "04:50 Z" at bounding box center [1447, 459] width 362 height 12
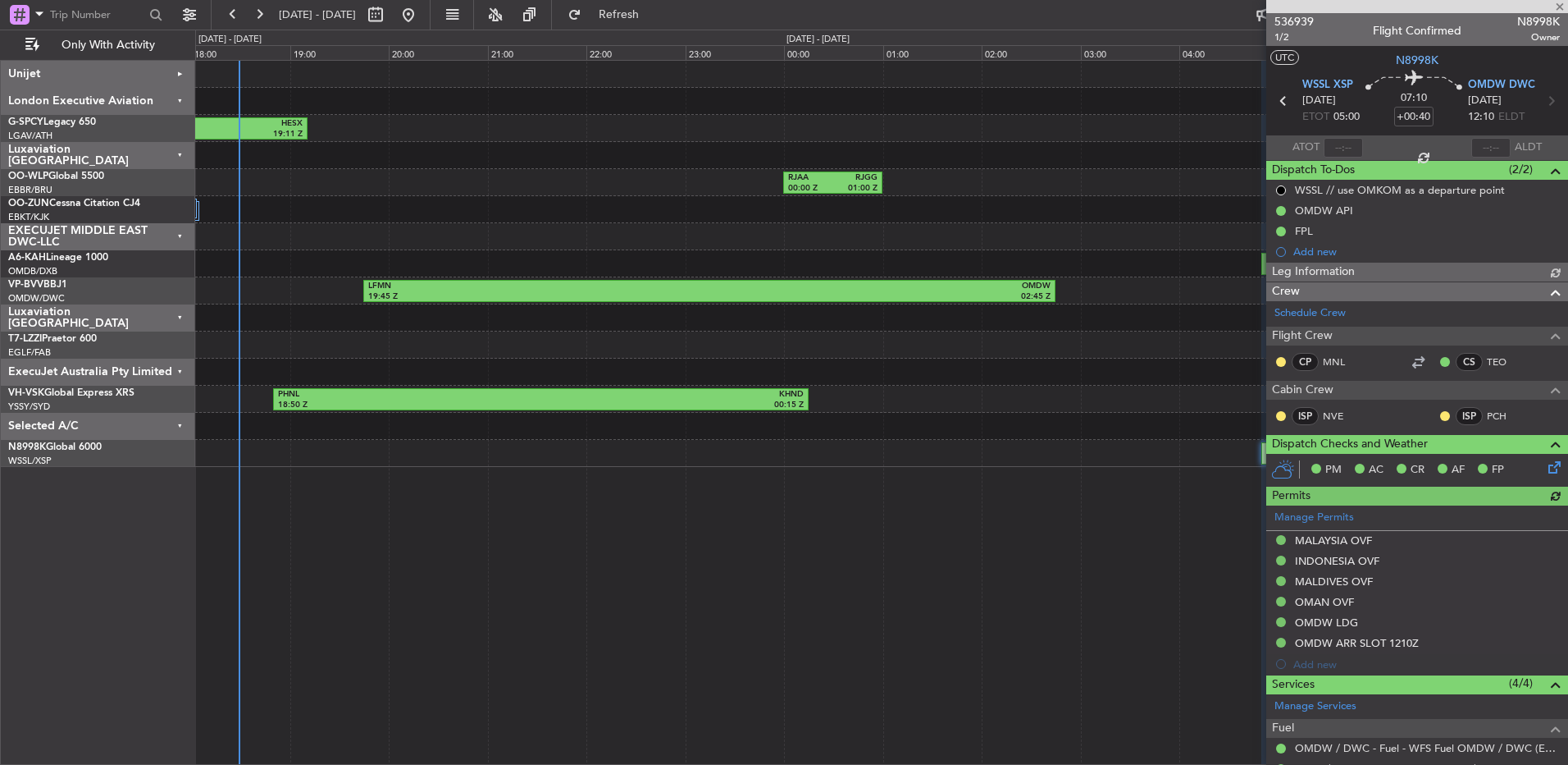
type input "Brien Tan (BTA)"
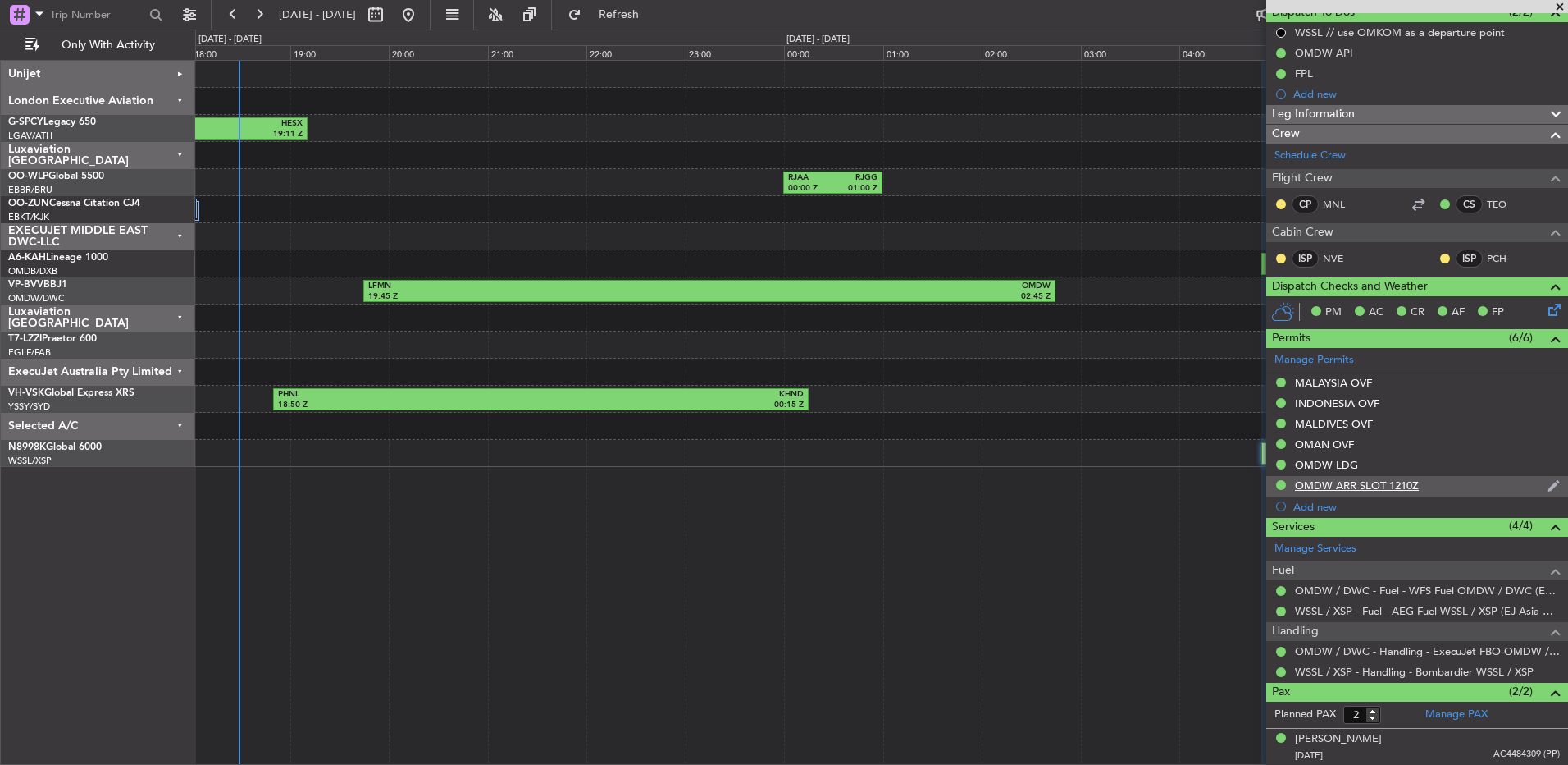
scroll to position [195, 0]
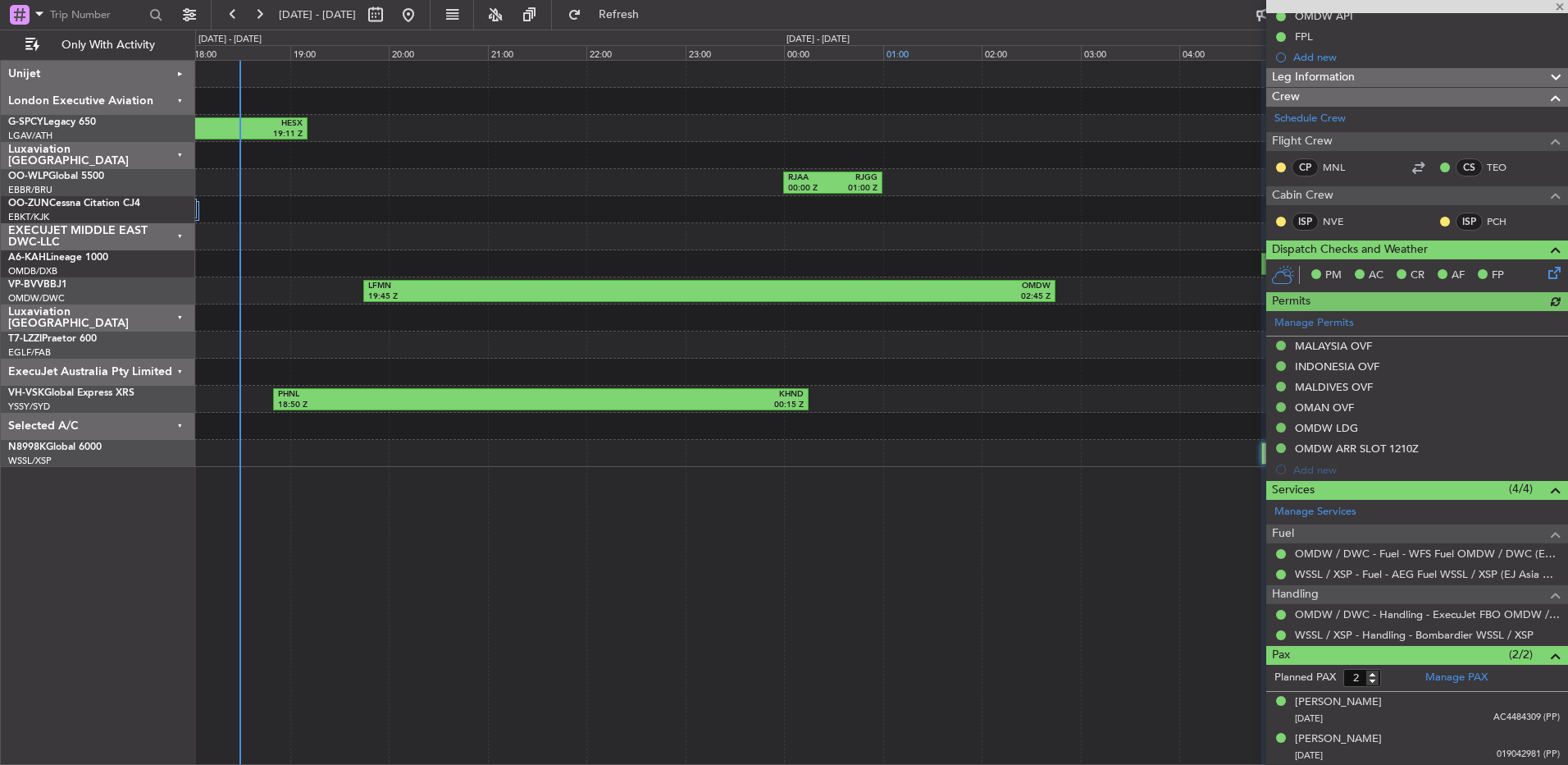
type input "Brien Tan (BTA)"
